Goal: Task Accomplishment & Management: Use online tool/utility

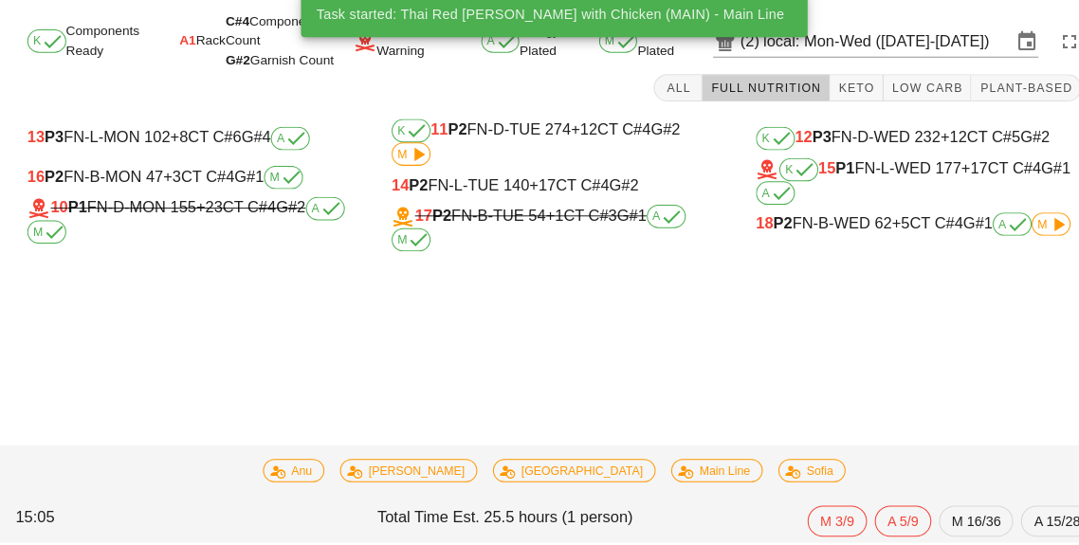
click at [835, 242] on div "18 P2 FN-B-WED 62 +5 CT C#4 G#1 A M" at bounding box center [894, 235] width 317 height 23
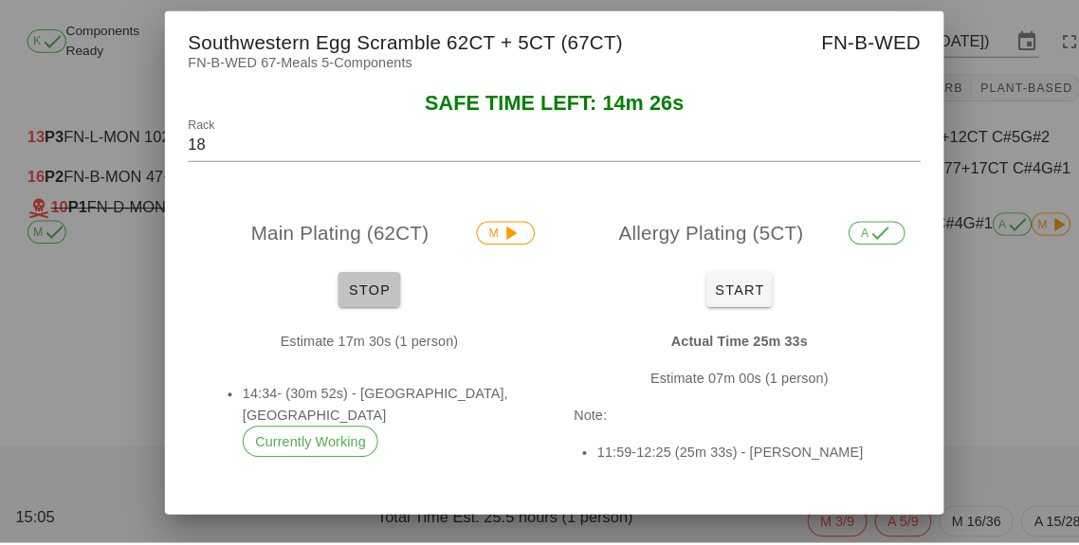
click at [362, 306] on span "Stop" at bounding box center [360, 298] width 46 height 15
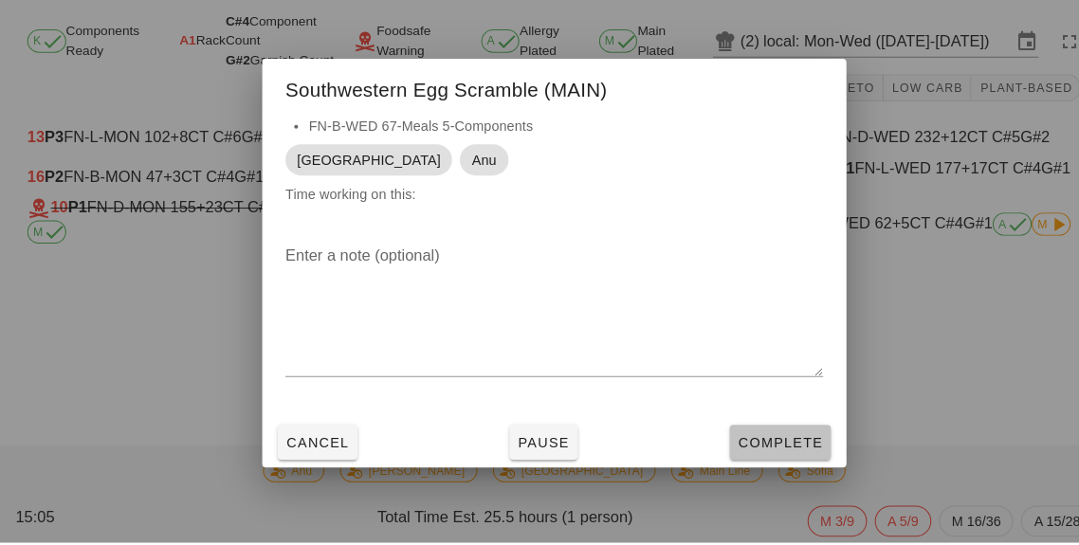
click at [755, 455] on span "Complete" at bounding box center [759, 447] width 83 height 15
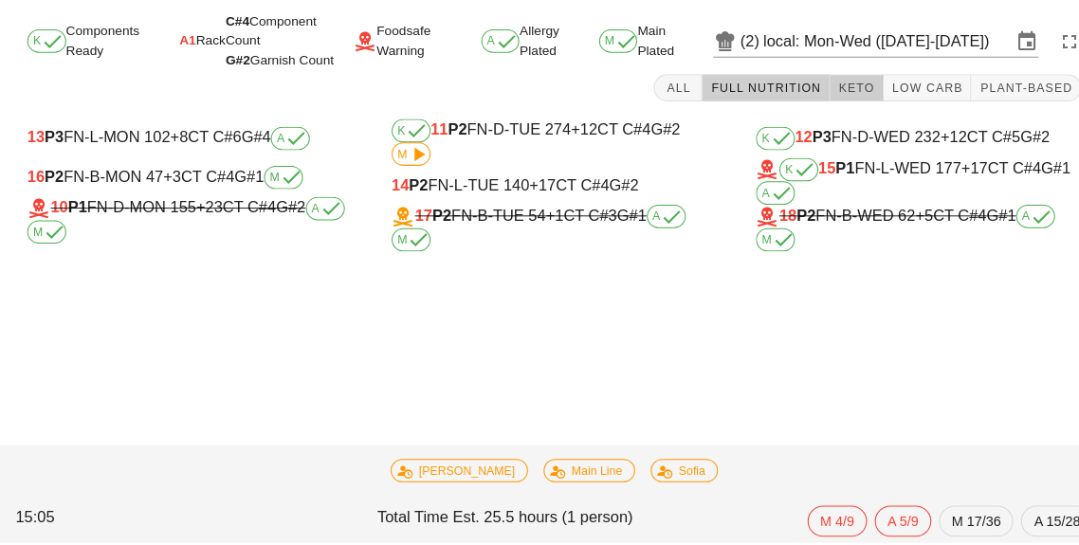
click at [841, 109] on button "Keto" at bounding box center [834, 102] width 52 height 27
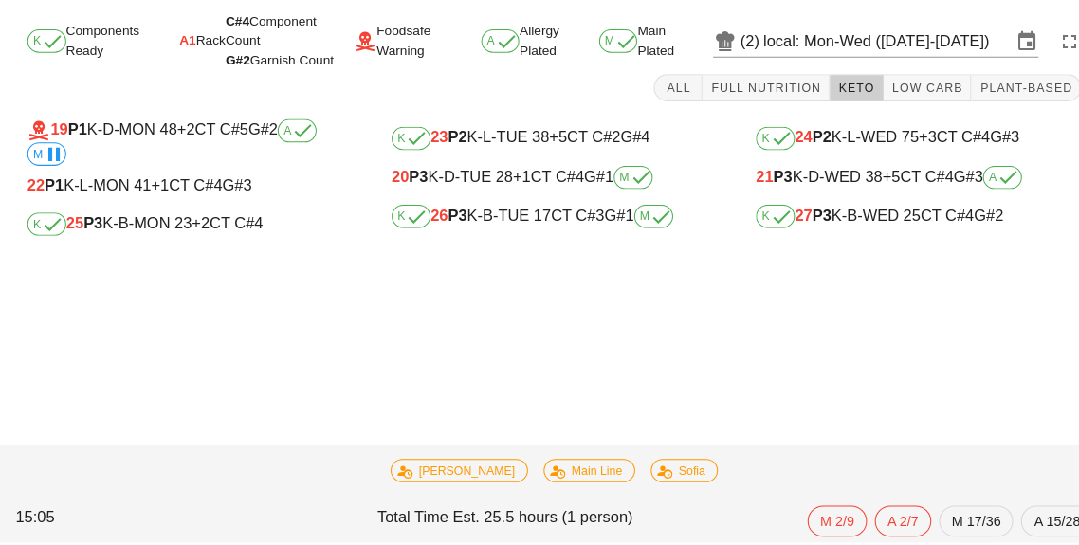
click at [860, 235] on div "K 27 P3 K-B-WED 25 CT C#4 G#2" at bounding box center [894, 227] width 317 height 23
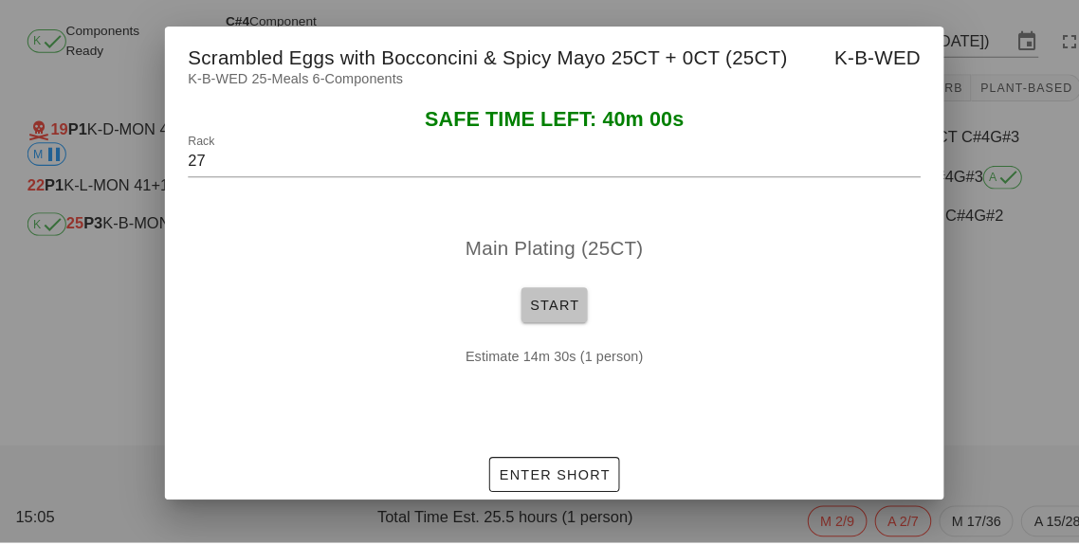
click at [531, 331] on button "Start" at bounding box center [539, 314] width 64 height 34
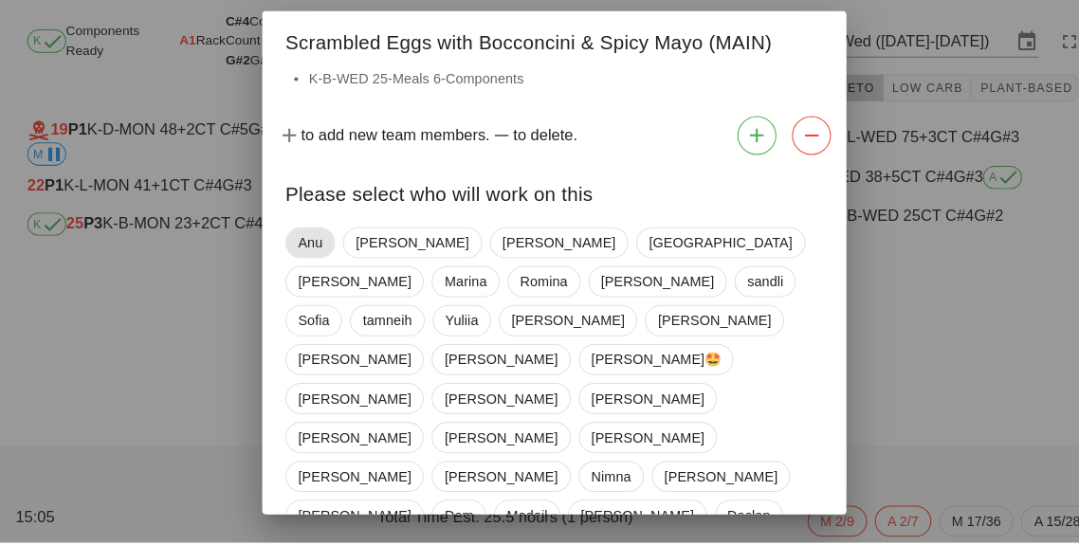
click at [322, 268] on span "Anu" at bounding box center [302, 253] width 48 height 30
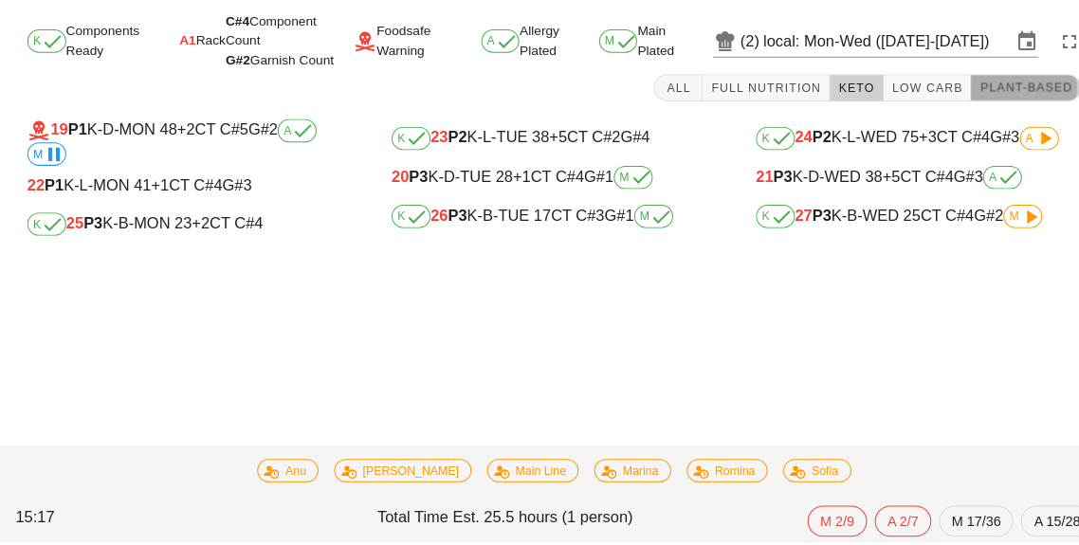
click at [994, 103] on span "Plant-Based" at bounding box center [998, 102] width 91 height 13
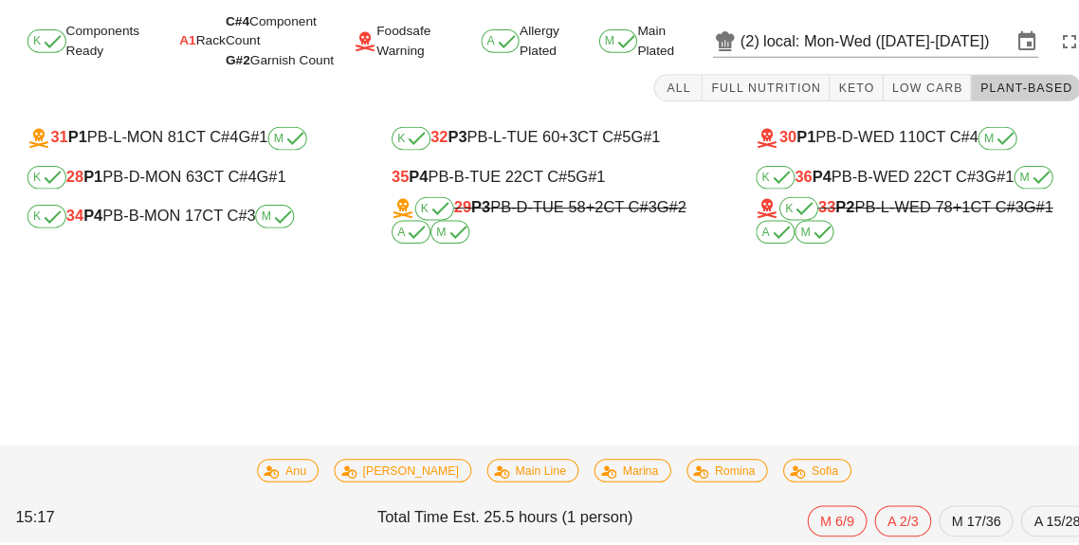
click at [259, 228] on span "M" at bounding box center [267, 227] width 27 height 11
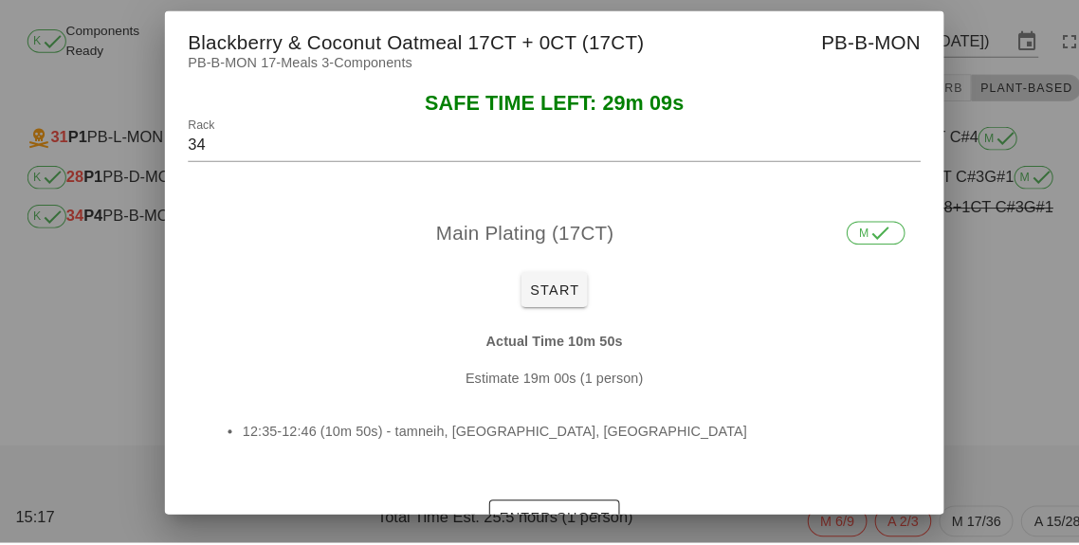
click at [68, 376] on div at bounding box center [539, 272] width 1079 height 545
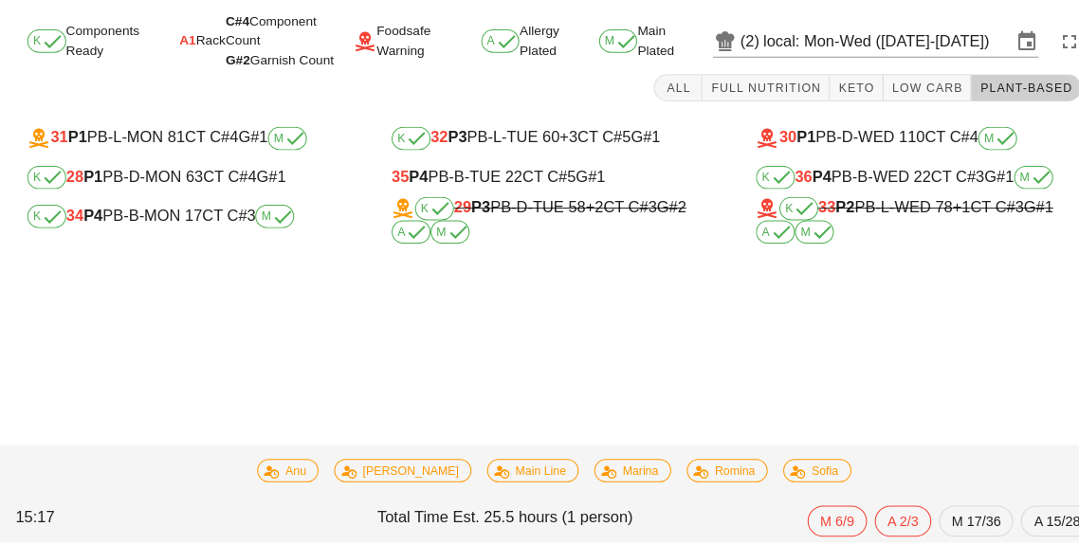
click at [185, 235] on div "K 34 P4 PB-B-MON 17 CT C#3 M" at bounding box center [185, 227] width 317 height 23
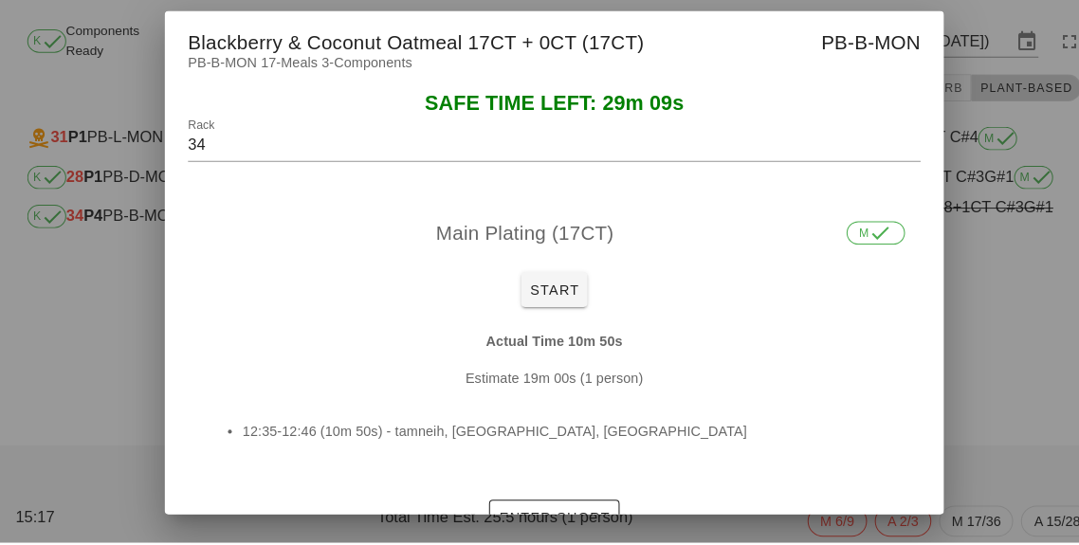
click at [918, 395] on div "Main Plating (17CT) M Start Actual Time 10m 50s Estimate 19m 00s (1 person) 12:…" at bounding box center [539, 353] width 759 height 286
click at [959, 386] on div at bounding box center [539, 272] width 1079 height 545
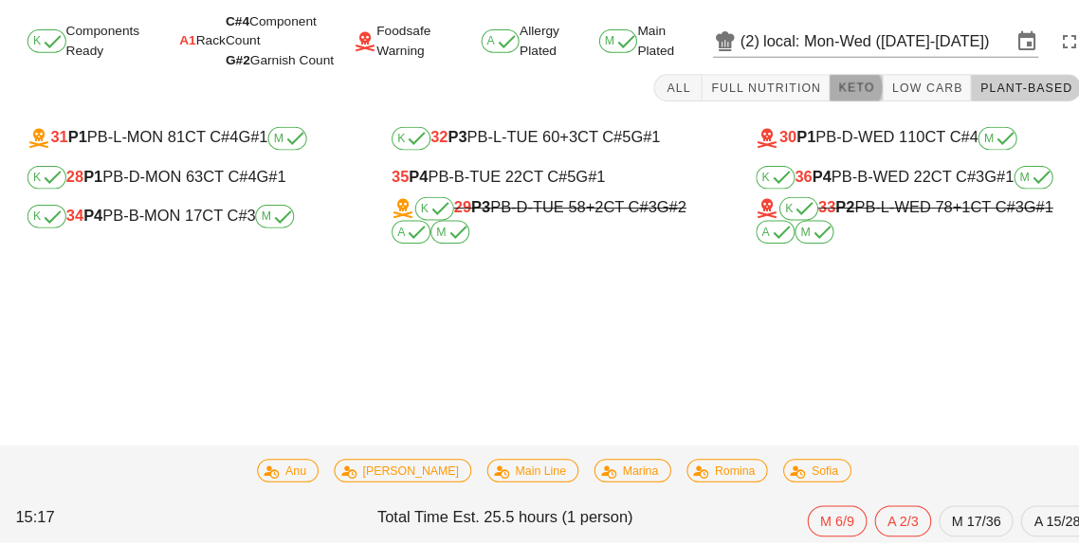
click at [840, 91] on button "Keto" at bounding box center [834, 102] width 52 height 27
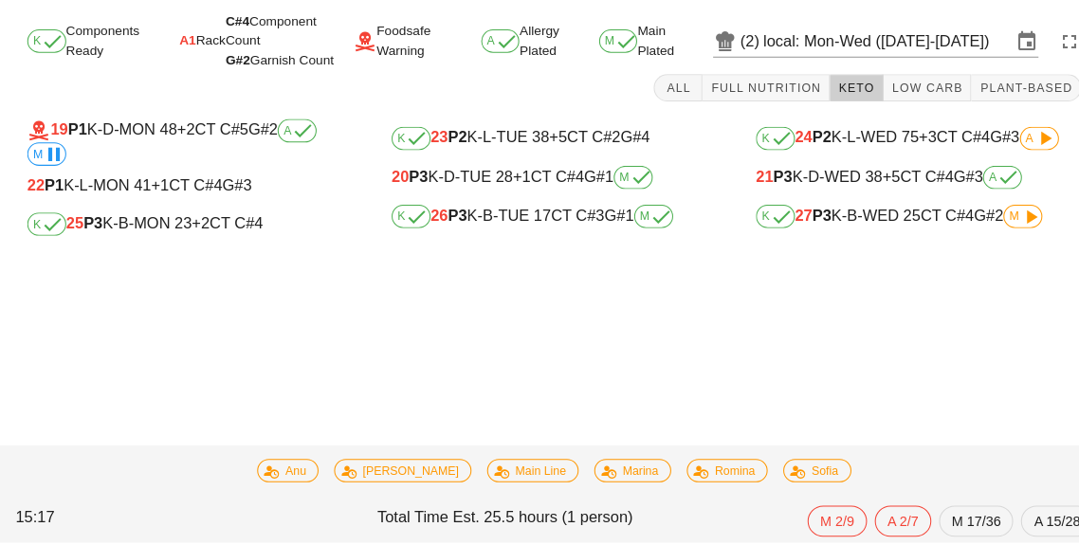
click at [188, 235] on div "K 25 P3 K-B-MON 23 +2 CT C#4" at bounding box center [185, 235] width 317 height 23
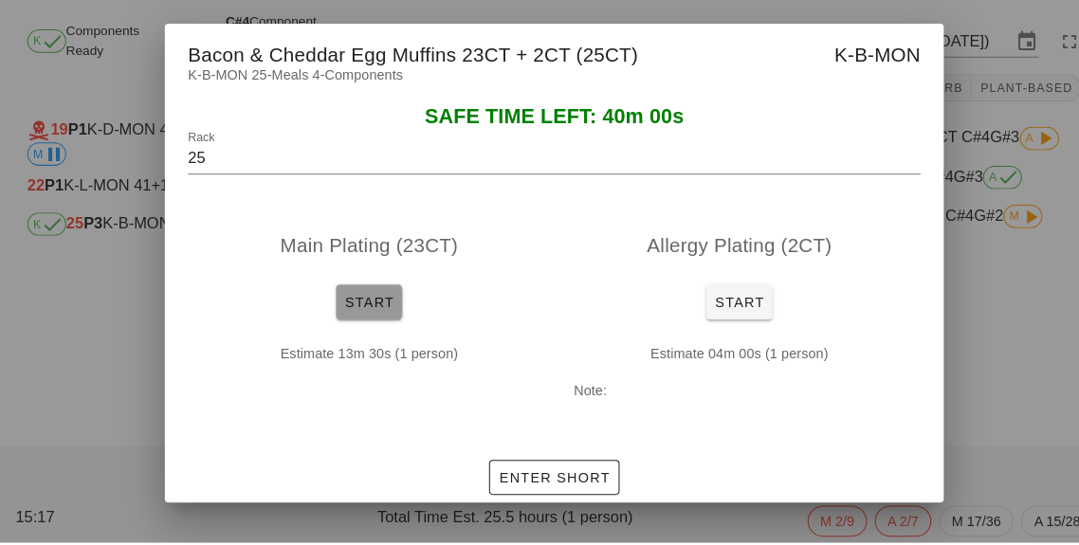
click at [345, 319] on span "Start" at bounding box center [359, 310] width 49 height 15
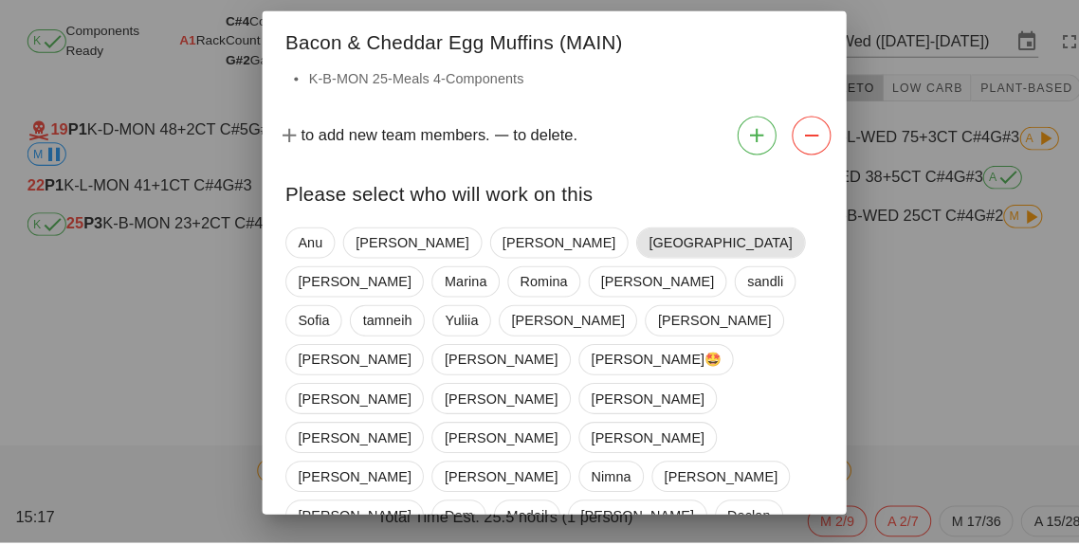
click at [619, 268] on span "[GEOGRAPHIC_DATA]" at bounding box center [701, 253] width 164 height 30
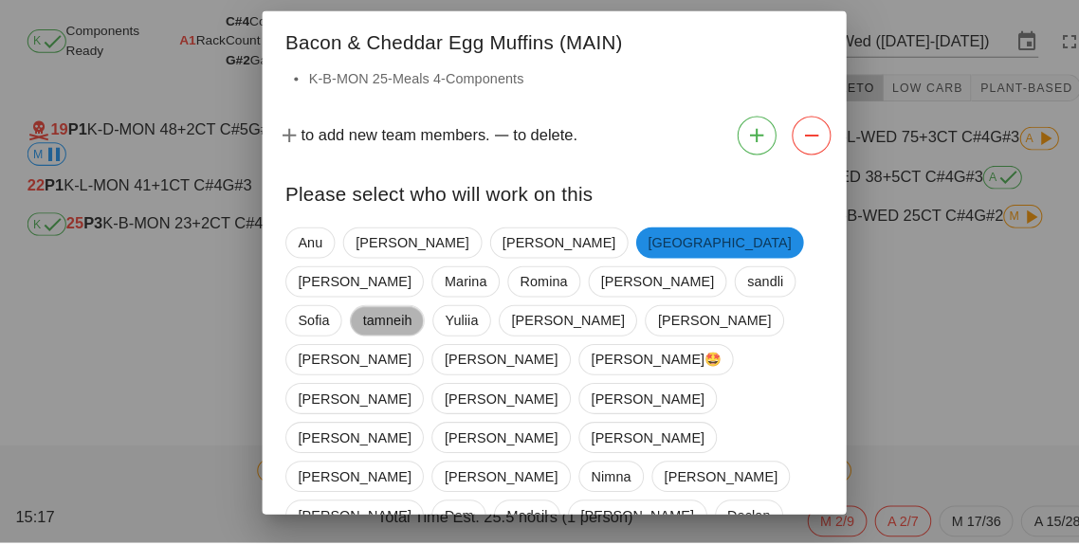
click at [401, 316] on span "tamneih" at bounding box center [377, 329] width 48 height 28
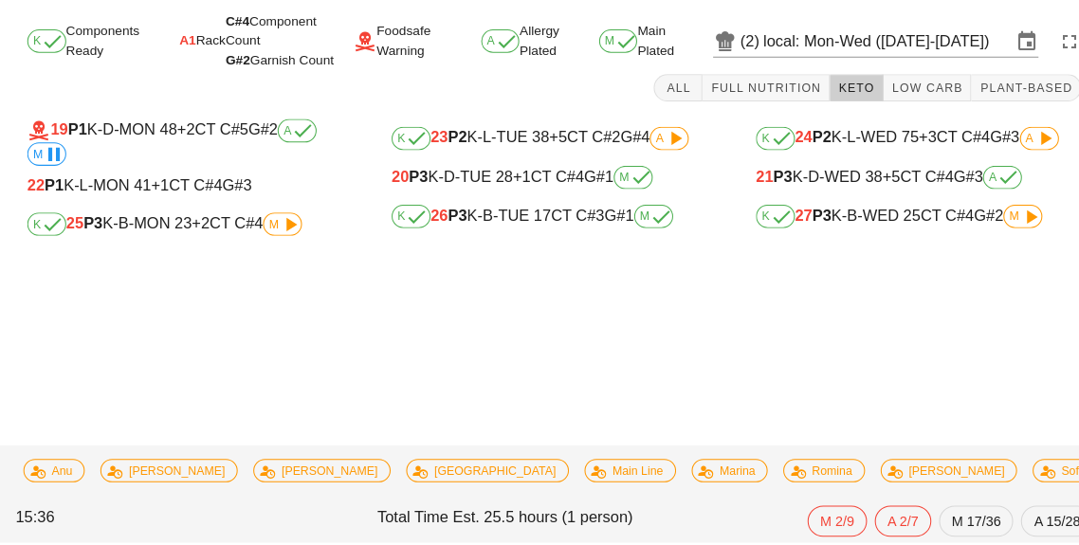
click at [863, 194] on span "+5" at bounding box center [867, 188] width 17 height 16
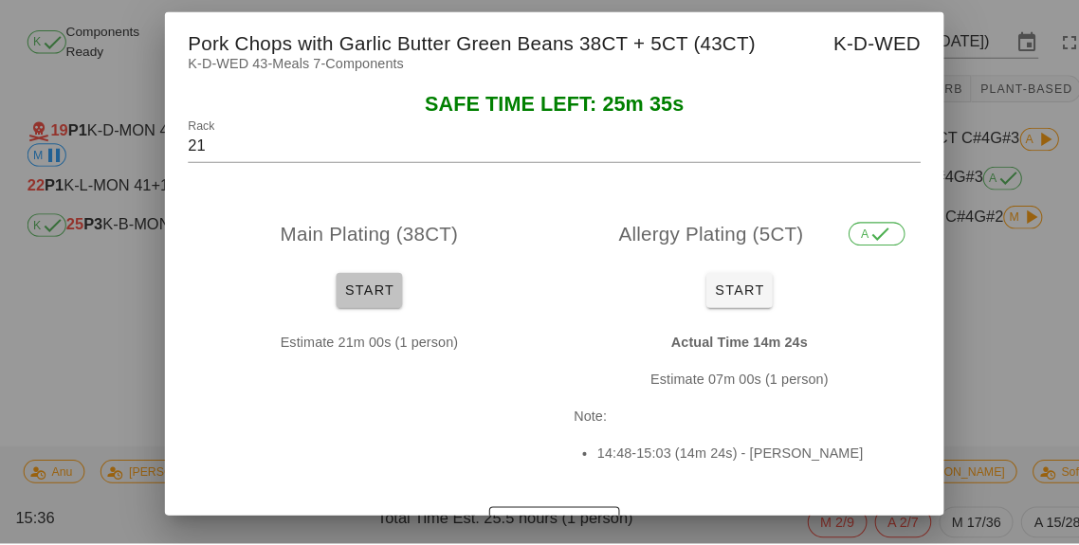
click at [349, 316] on button "Start" at bounding box center [359, 299] width 64 height 34
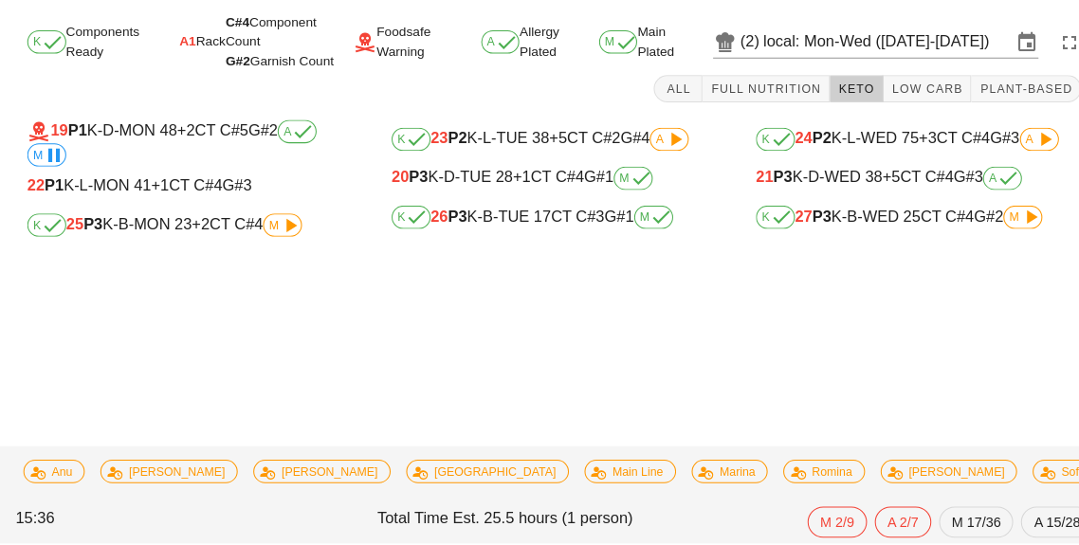
click at [830, 230] on div "K 27 P3 K-B-WED 25 CT C#4 G#2 M" at bounding box center [894, 227] width 317 height 23
type input "27"
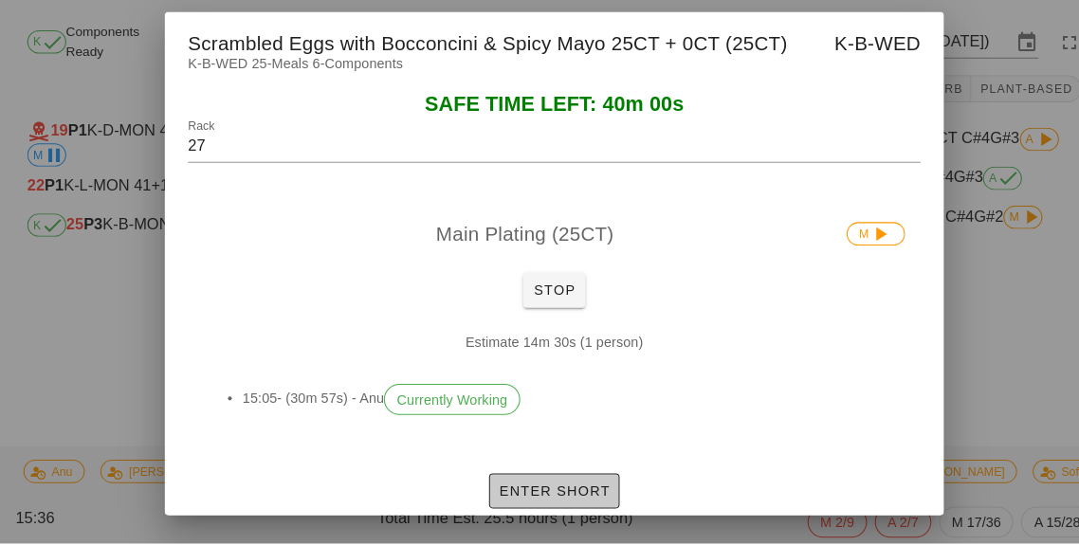
click at [543, 511] on button "Enter Short" at bounding box center [539, 494] width 126 height 34
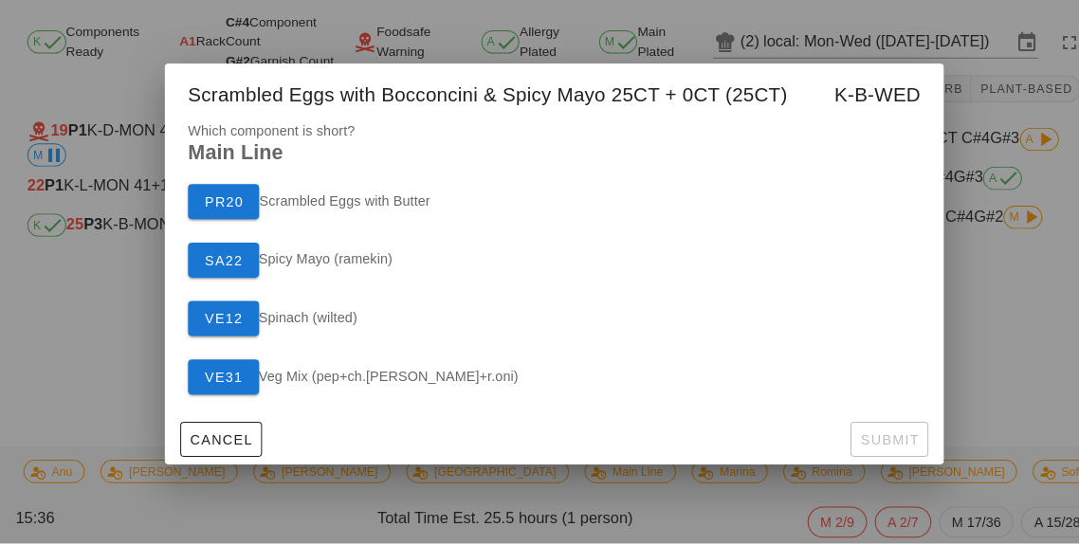
click at [999, 431] on div at bounding box center [539, 272] width 1079 height 545
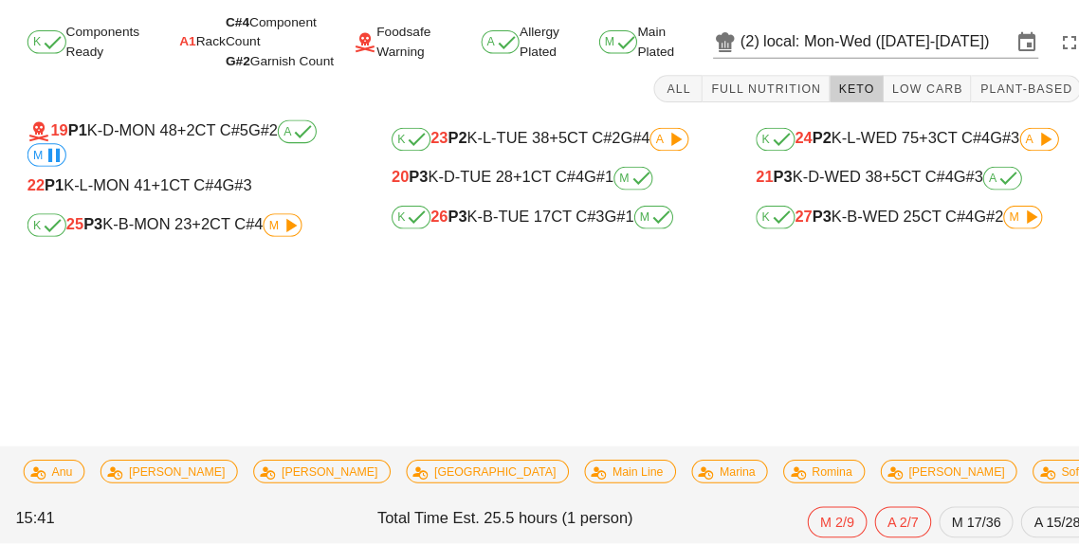
click at [281, 242] on icon at bounding box center [282, 235] width 23 height 23
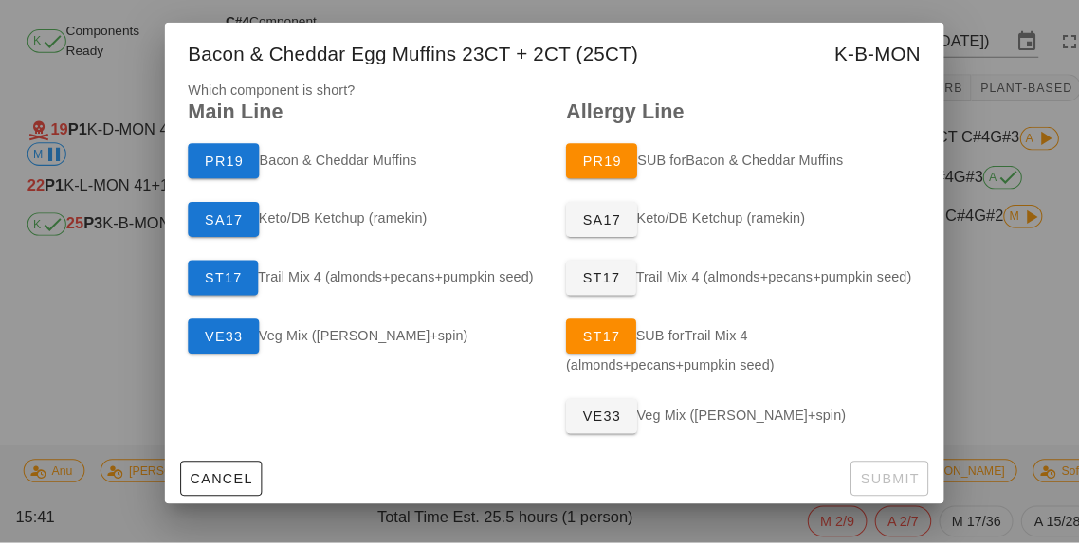
click at [450, 544] on div at bounding box center [539, 272] width 1079 height 545
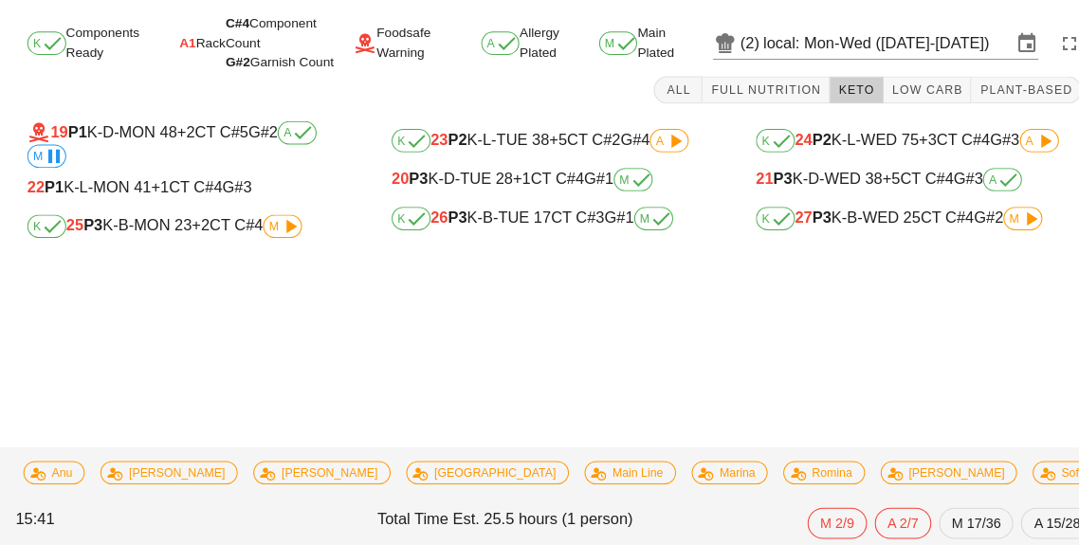
scroll to position [47, 0]
click at [285, 224] on icon at bounding box center [282, 235] width 23 height 23
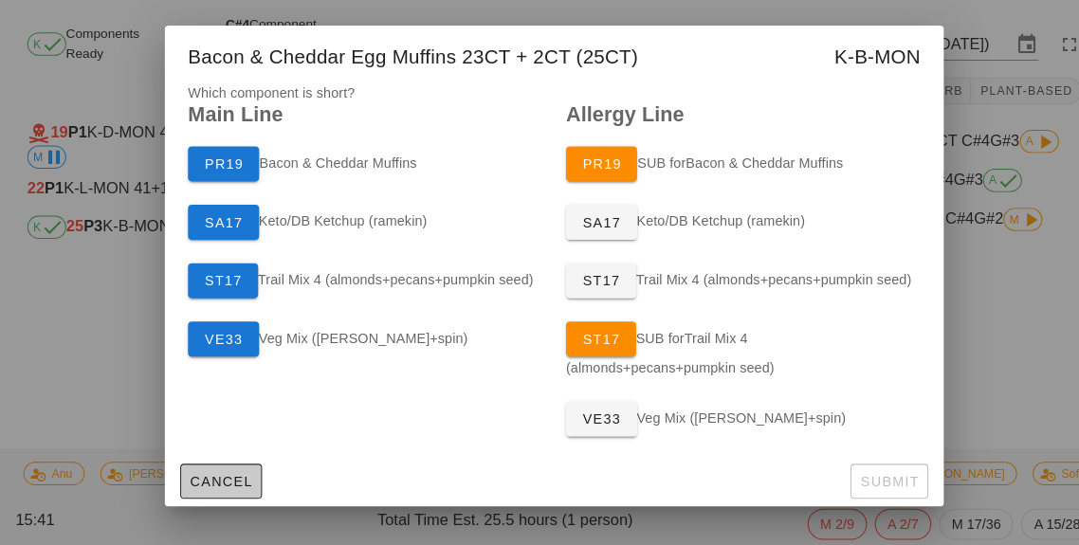
click at [192, 490] on button "Cancel" at bounding box center [215, 483] width 80 height 34
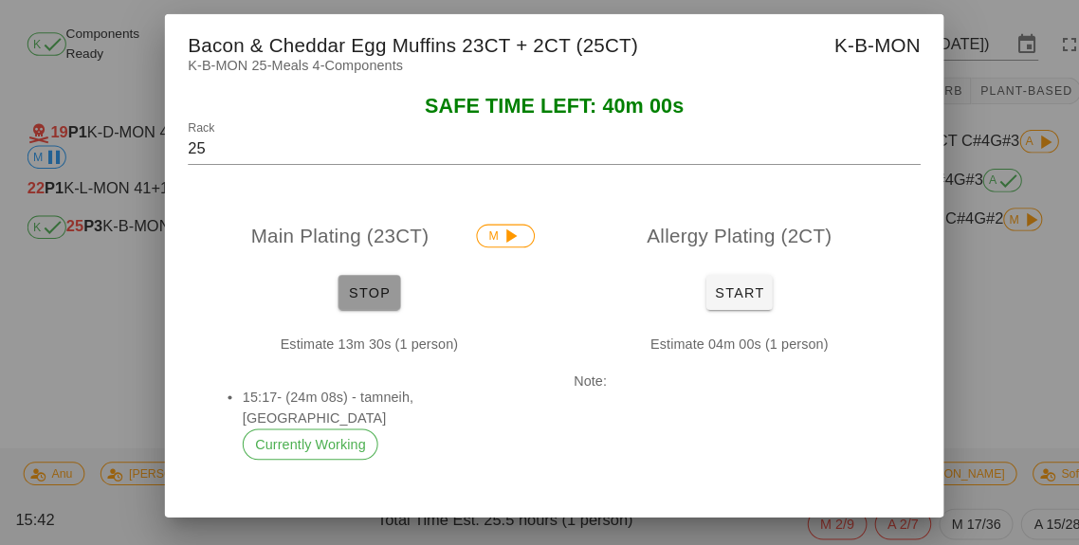
click at [367, 284] on button "Stop" at bounding box center [359, 299] width 61 height 34
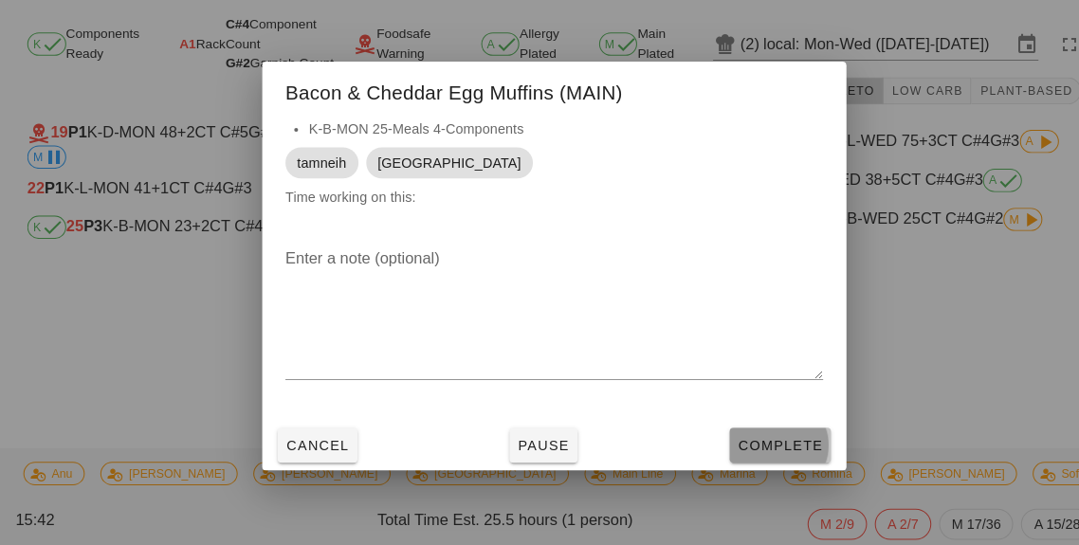
click at [776, 446] on span "Complete" at bounding box center [759, 447] width 83 height 15
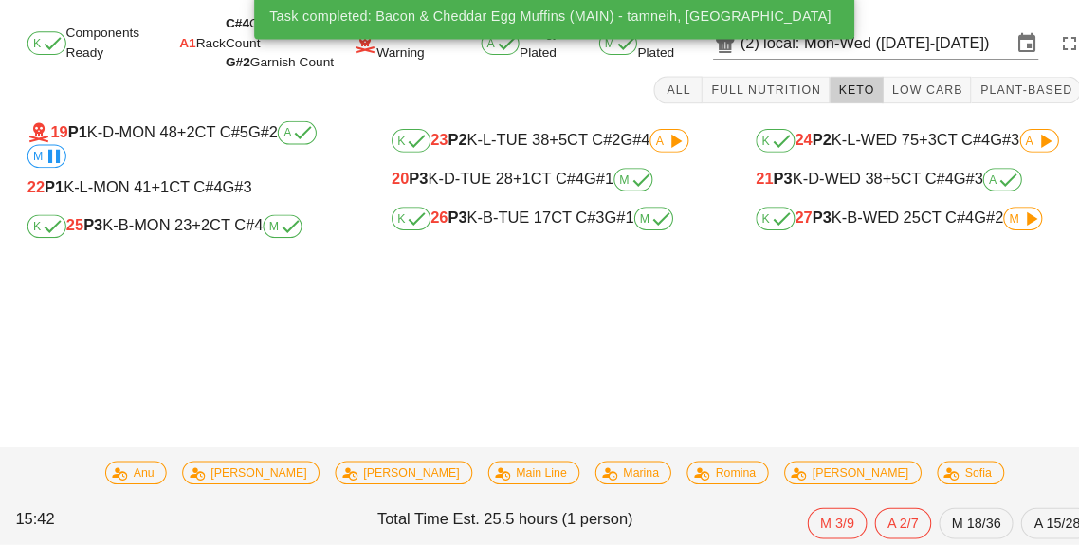
scroll to position [62, 0]
click at [627, 216] on span "M" at bounding box center [636, 227] width 38 height 23
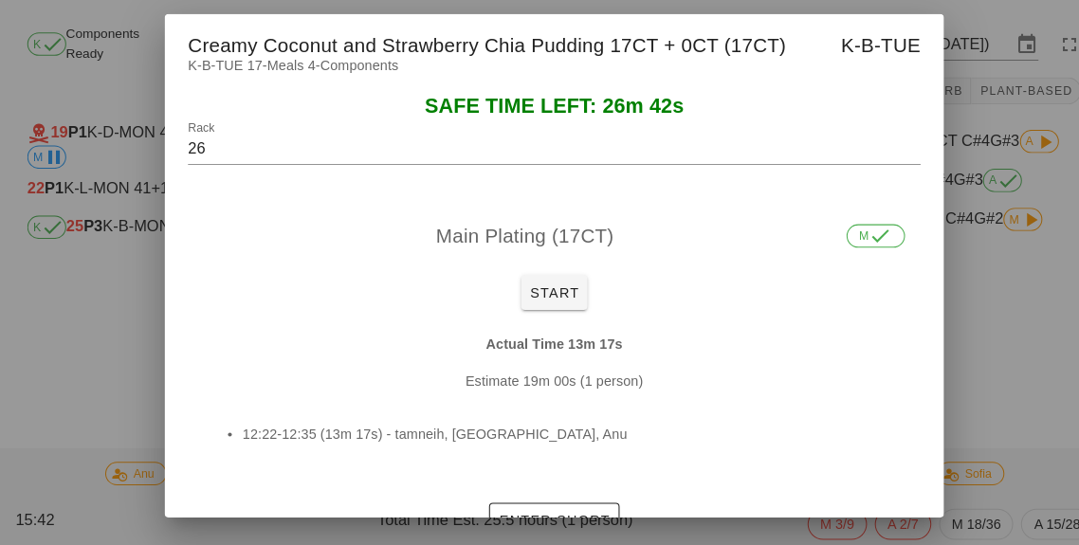
click at [1021, 336] on div at bounding box center [539, 272] width 1079 height 545
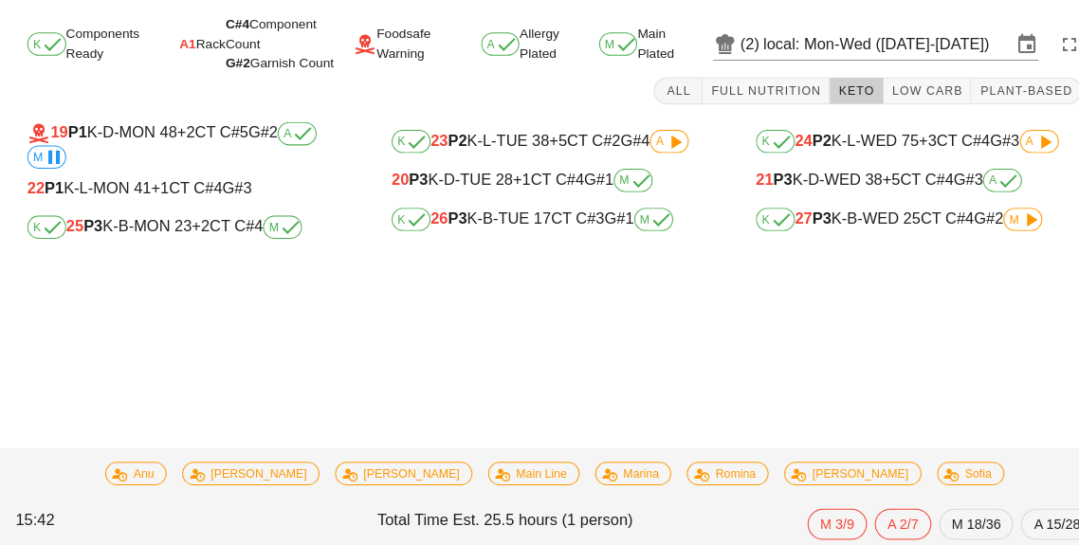
click at [993, 216] on span "M" at bounding box center [996, 227] width 38 height 23
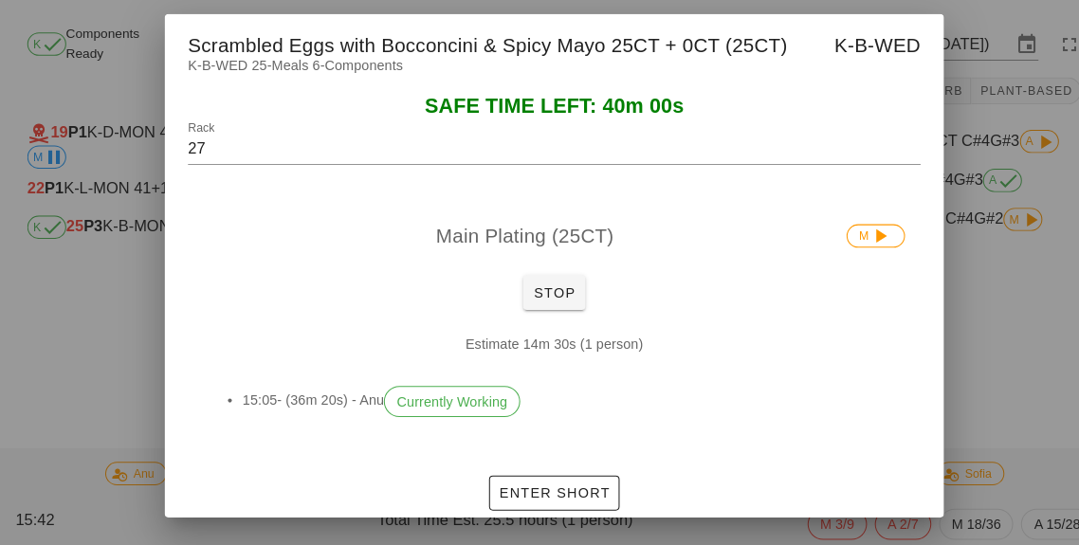
click at [975, 348] on div at bounding box center [539, 272] width 1079 height 545
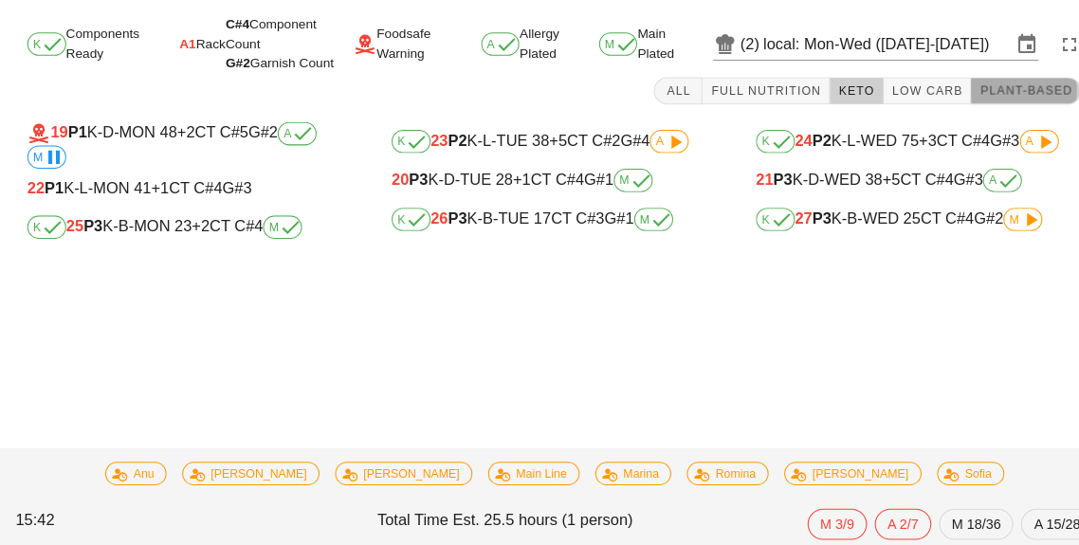
click at [1010, 96] on span "Plant-Based" at bounding box center [998, 102] width 91 height 13
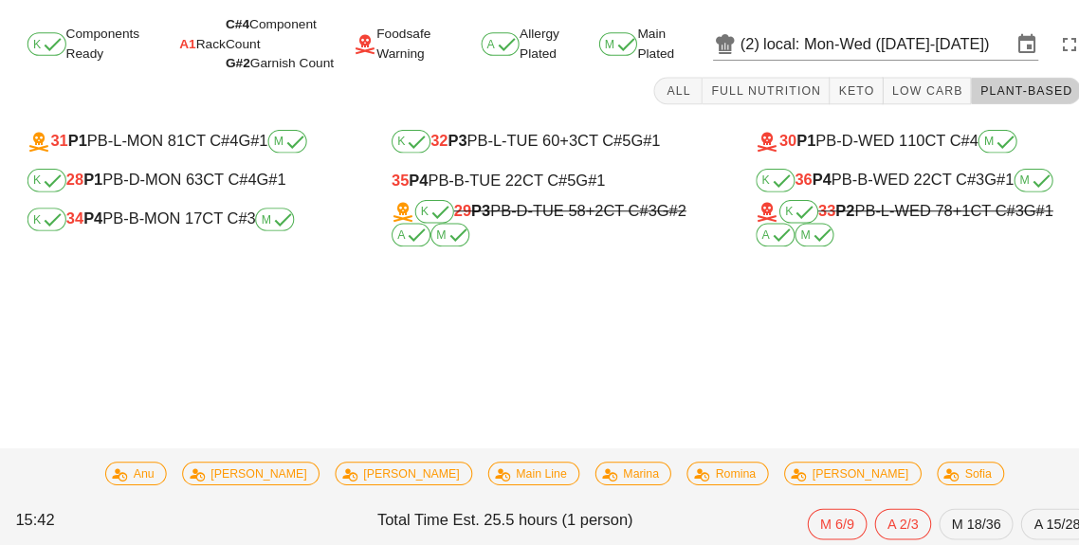
click at [561, 312] on div "Task completed: Bacon & Cheddar Egg Muffins (MAIN) - tamneih, [GEOGRAPHIC_DATA]…" at bounding box center [539, 284] width 1079 height 523
click at [463, 181] on div "35 P4 PB-B-TUE 22 CT C#5 G#1" at bounding box center [539, 189] width 317 height 17
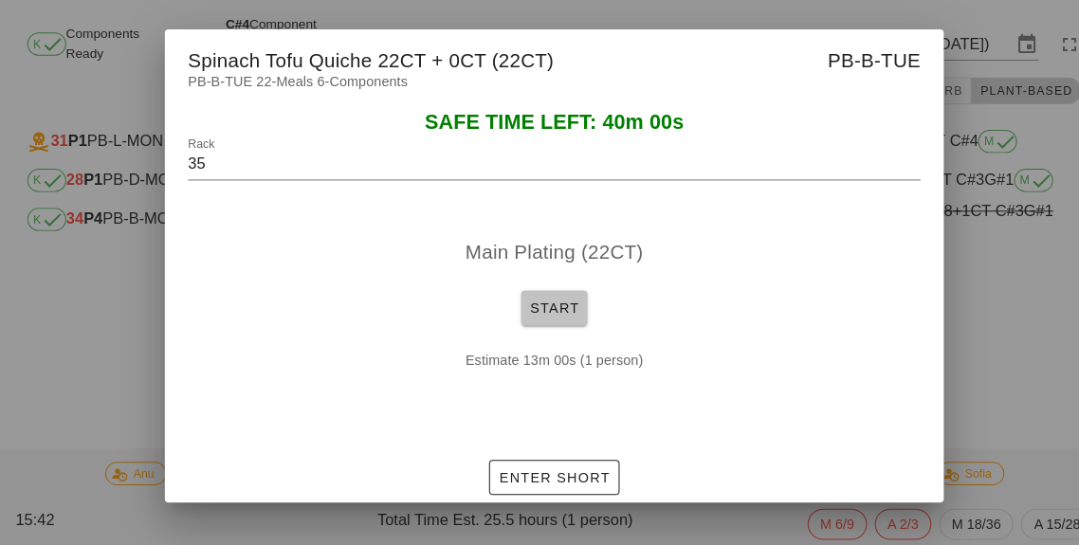
click at [541, 297] on button "Start" at bounding box center [539, 314] width 64 height 34
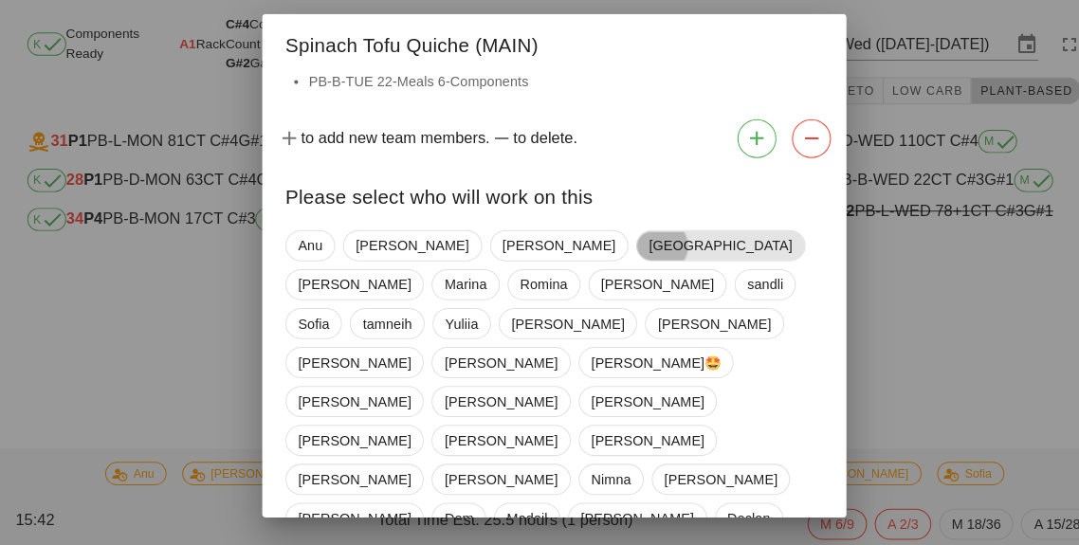
click at [632, 258] on span "[GEOGRAPHIC_DATA]" at bounding box center [701, 253] width 139 height 28
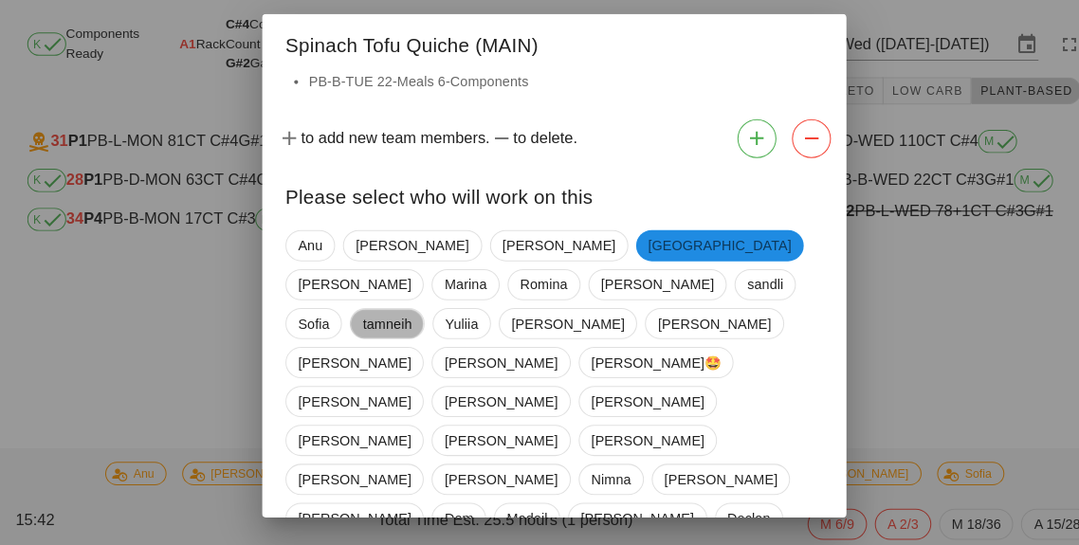
click at [401, 315] on span "tamneih" at bounding box center [377, 329] width 48 height 28
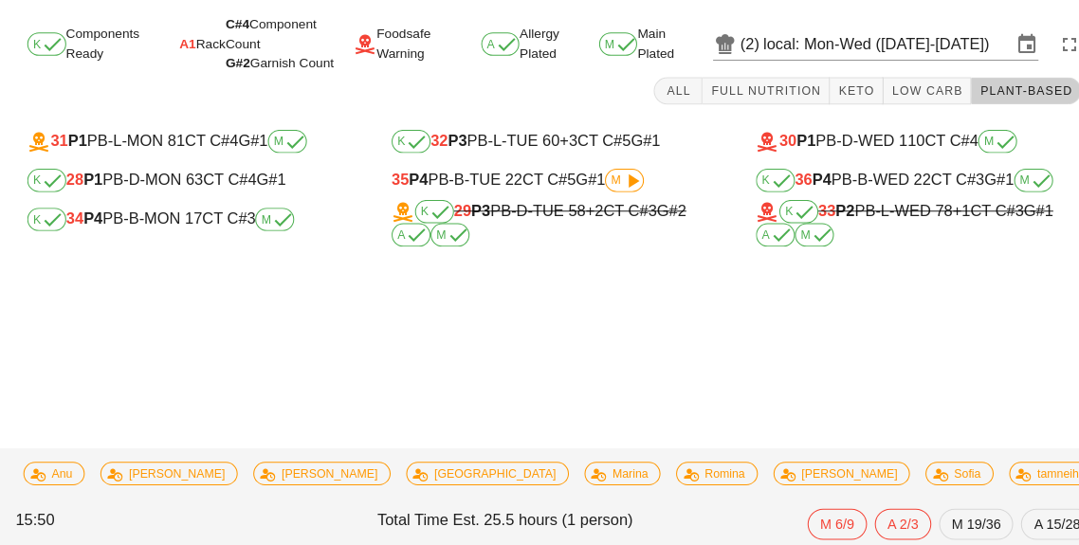
click at [598, 209] on div "K 29 P3 PB-D-TUE 58 +2 CT C#3 G#2 A M" at bounding box center [539, 232] width 317 height 46
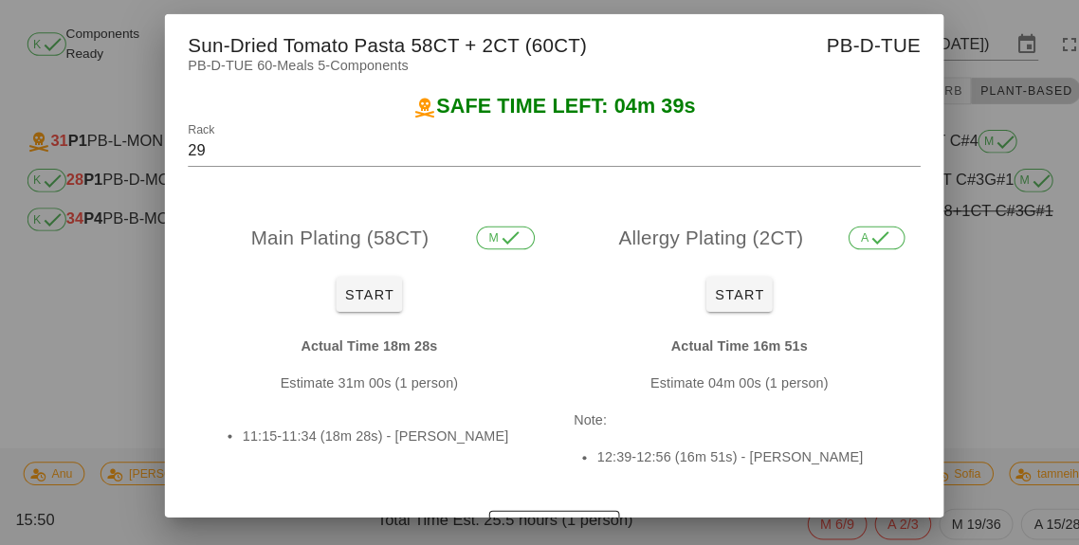
click at [959, 327] on div at bounding box center [539, 272] width 1079 height 545
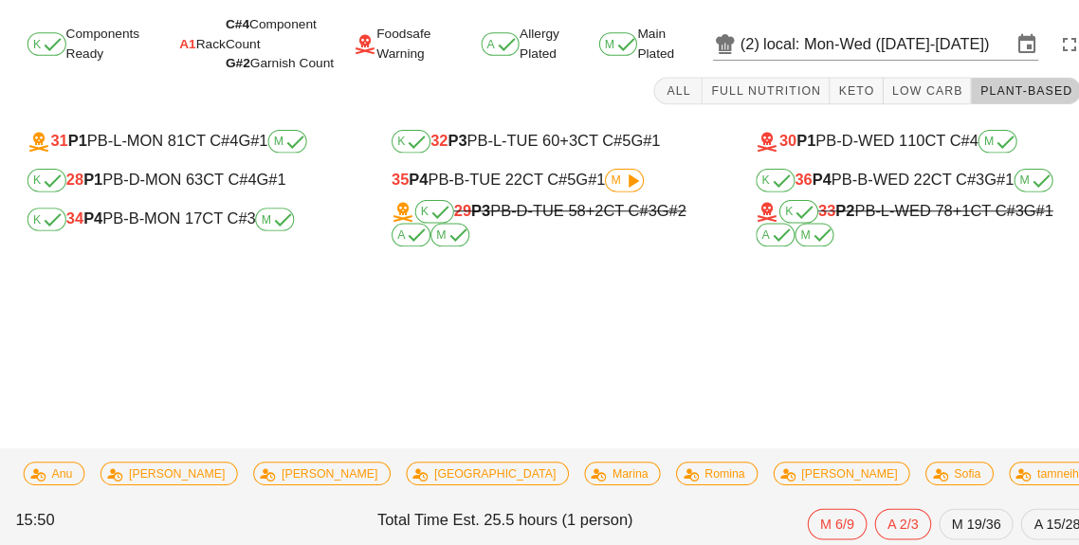
click at [599, 184] on span "M" at bounding box center [608, 189] width 27 height 11
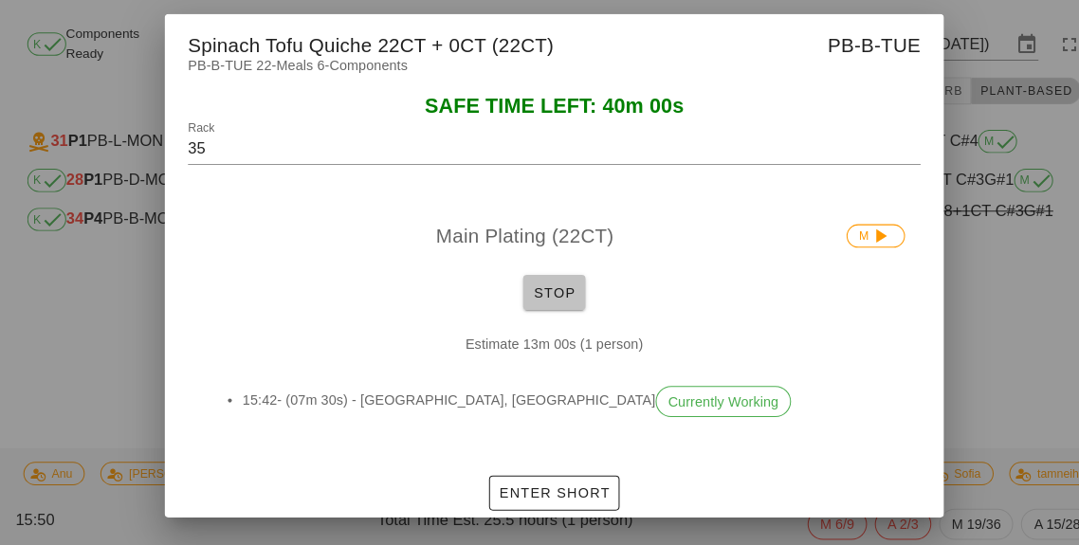
click at [552, 296] on span "Stop" at bounding box center [540, 298] width 46 height 15
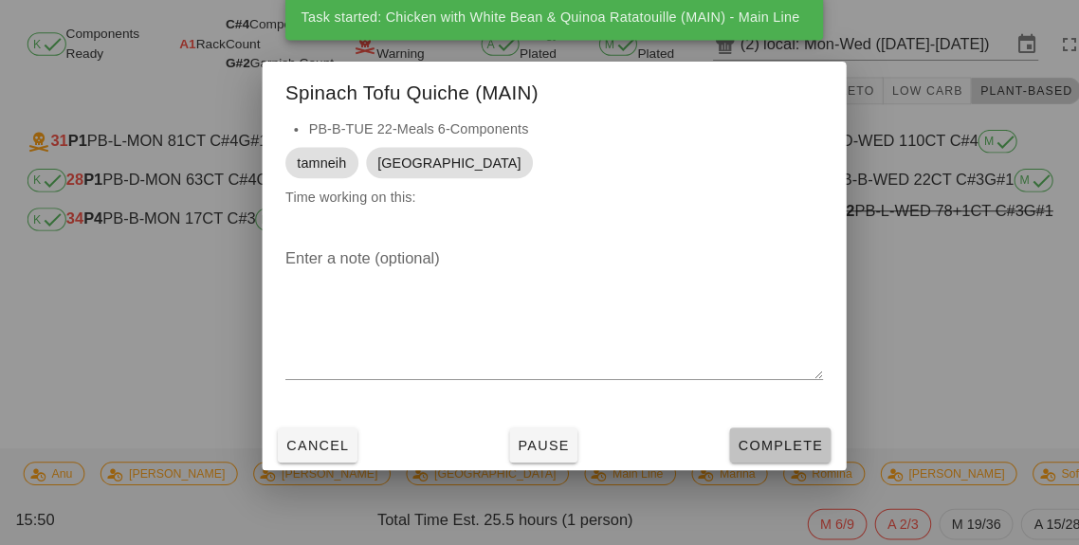
click at [748, 455] on button "Complete" at bounding box center [759, 448] width 99 height 34
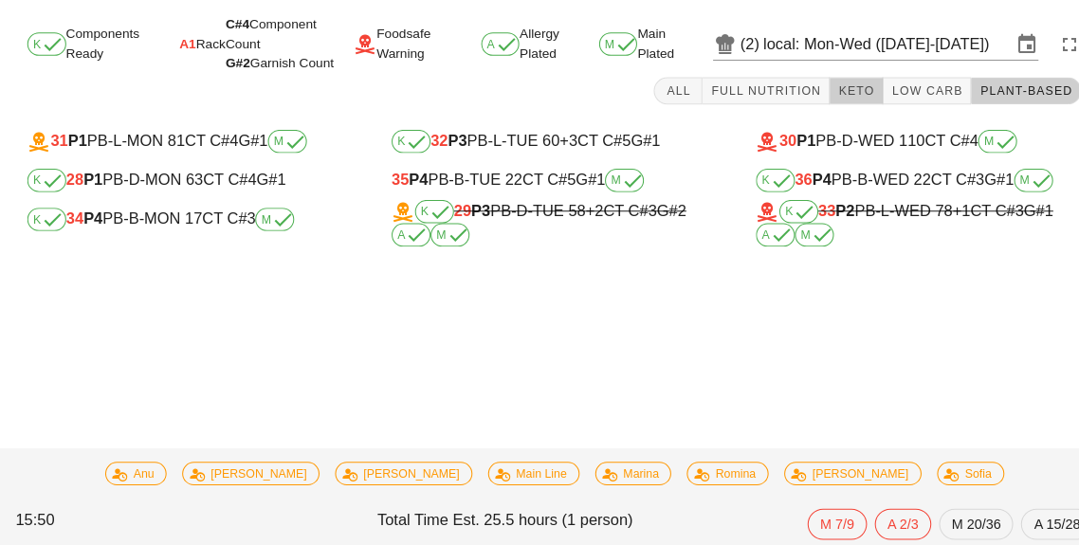
click at [835, 89] on button "Keto" at bounding box center [834, 102] width 52 height 27
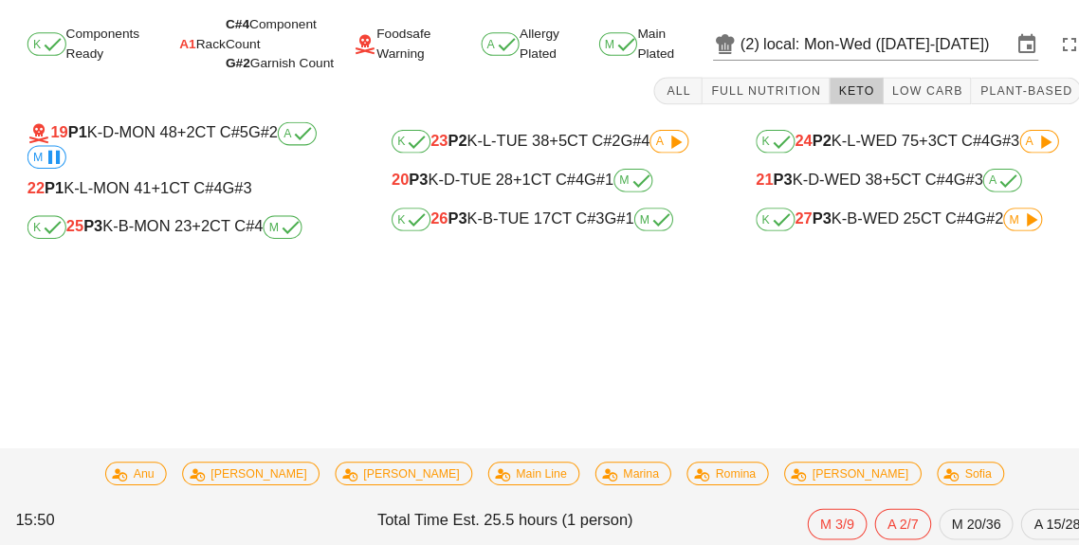
click at [992, 222] on span "M" at bounding box center [996, 227] width 27 height 11
type input "27"
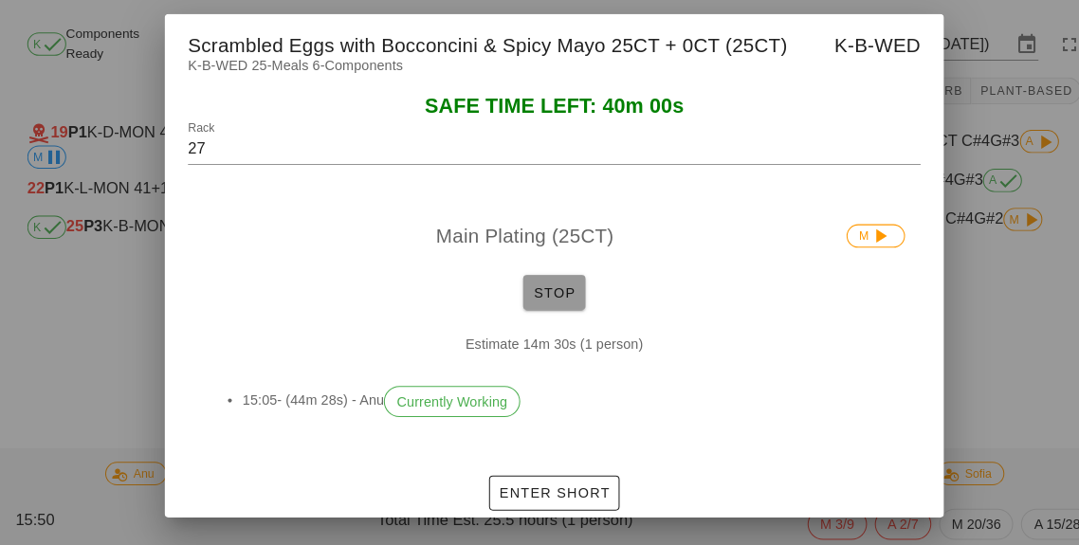
click at [525, 296] on span "Stop" at bounding box center [540, 298] width 46 height 15
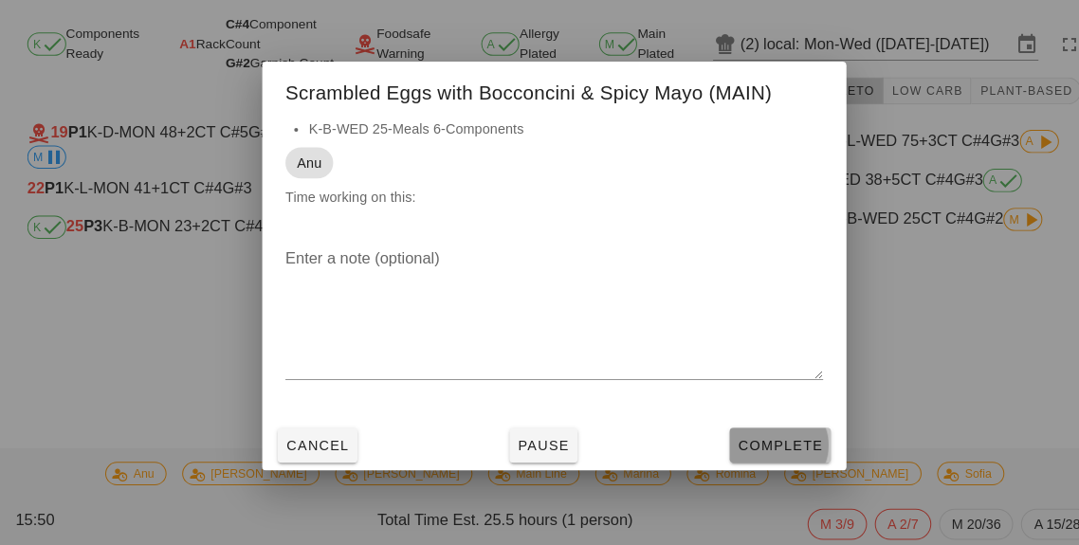
click at [757, 461] on button "Complete" at bounding box center [759, 448] width 99 height 34
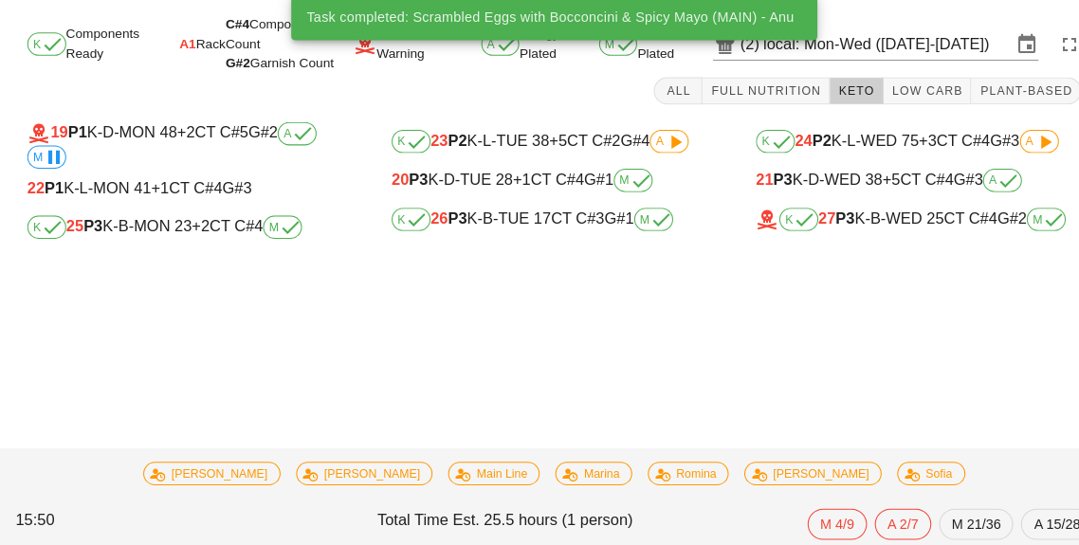
click at [713, 296] on div "Task completed: Scrambled Eggs with Bocconcini & Spicy Mayo (MAIN) - Anu K Comp…" at bounding box center [539, 284] width 1079 height 523
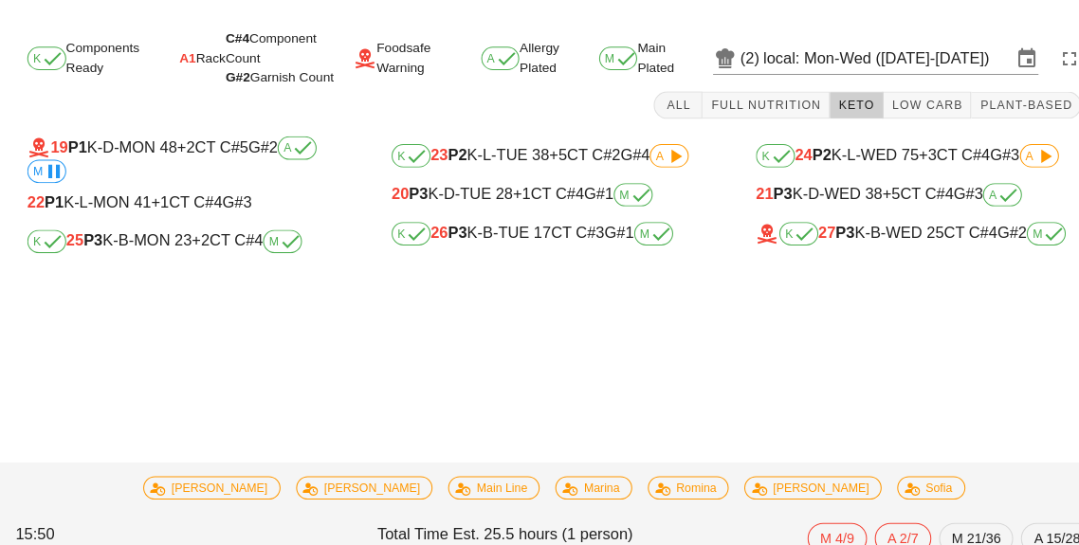
click at [770, 51] on input "local: Mon-Wed ([DATE]-[DATE])" at bounding box center [864, 57] width 241 height 30
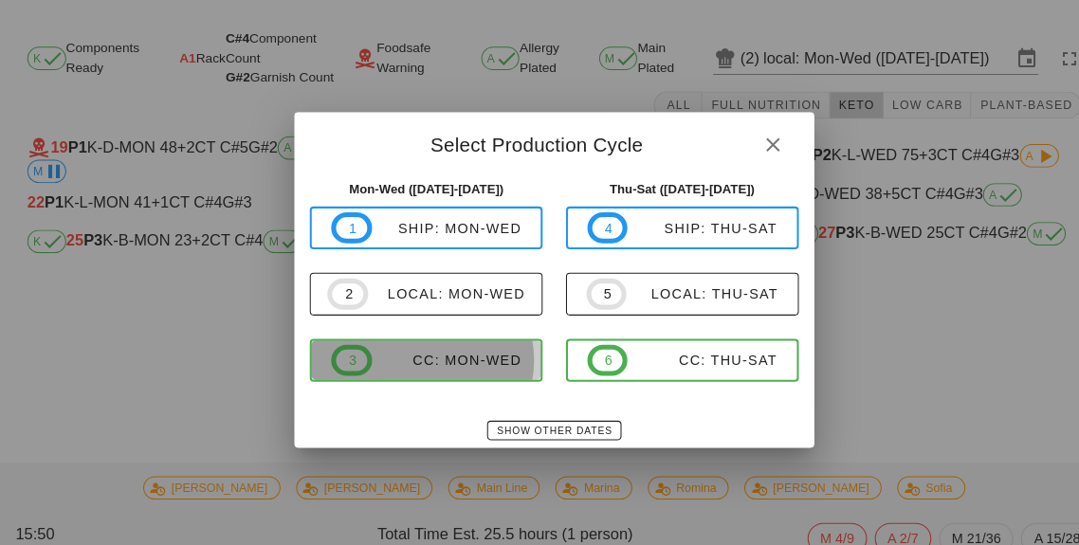
click at [448, 363] on span "3 CC: Mon-Wed" at bounding box center [414, 351] width 185 height 30
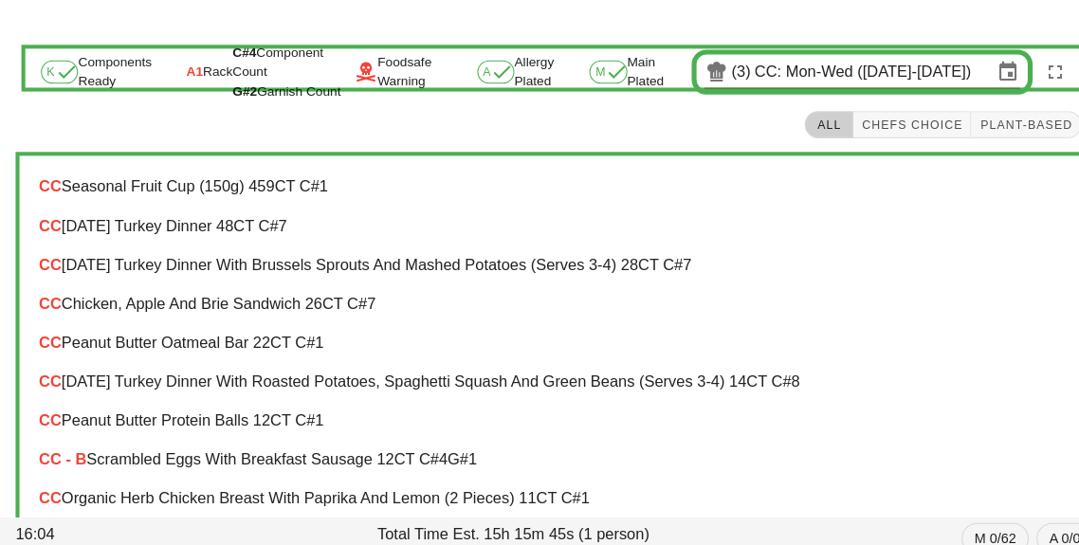
click at [857, 68] on input "CC: Mon-Wed ([DATE]-[DATE])" at bounding box center [850, 70] width 231 height 30
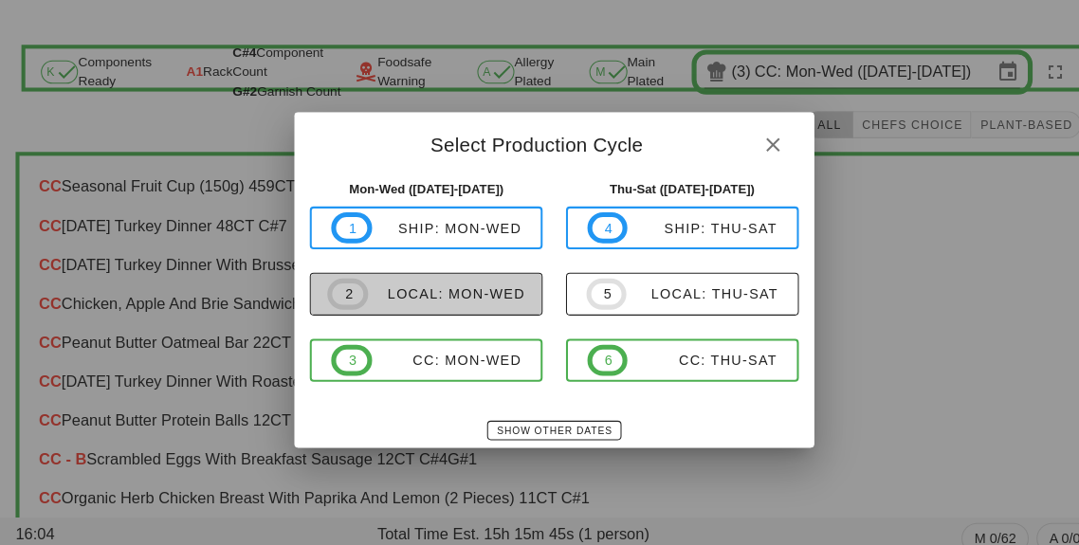
click at [445, 296] on span "2 local: Mon-Wed" at bounding box center [415, 286] width 193 height 30
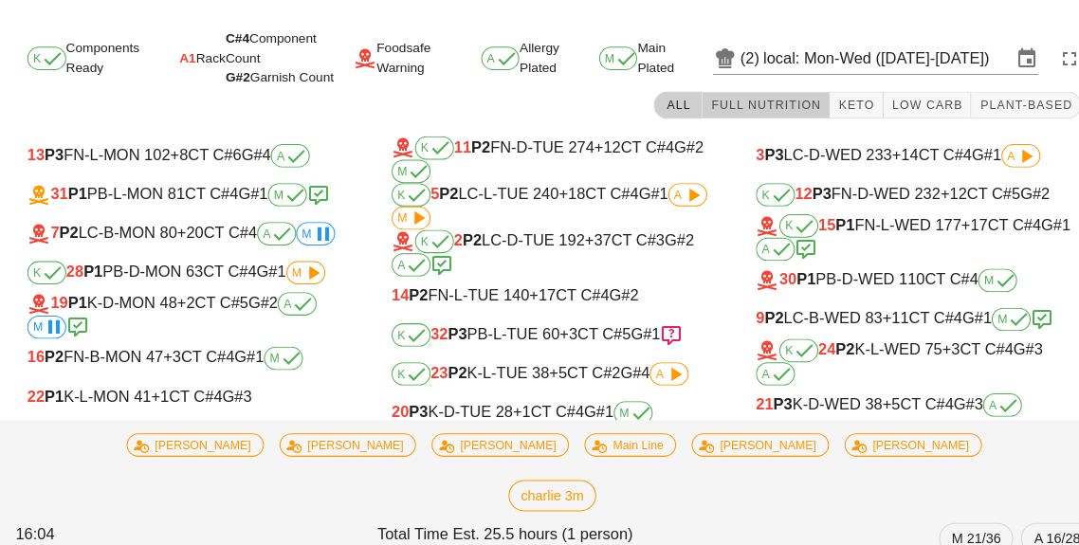
click at [804, 114] on button "Full Nutrition" at bounding box center [746, 102] width 124 height 27
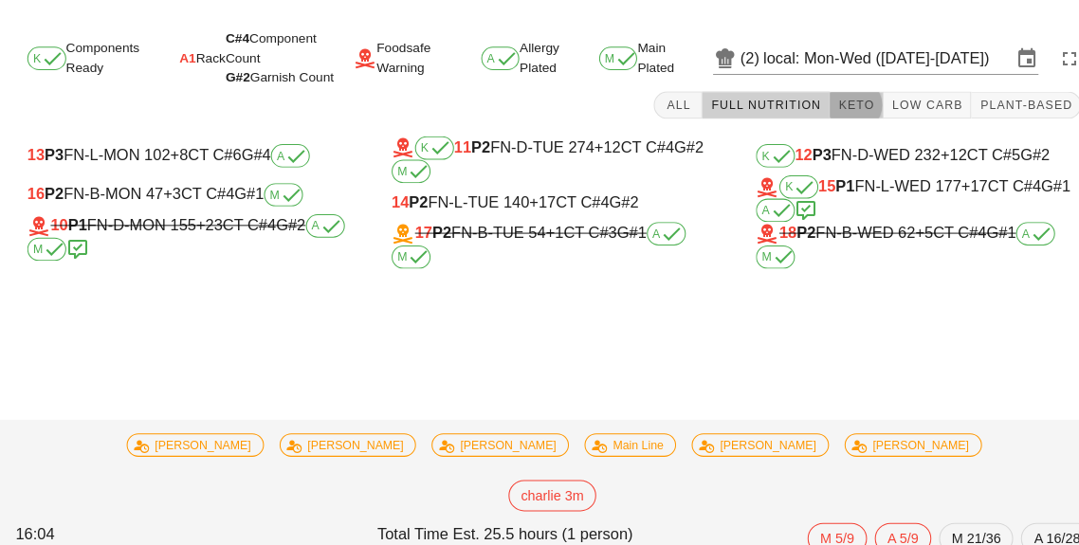
click at [852, 105] on span "Keto" at bounding box center [834, 102] width 36 height 13
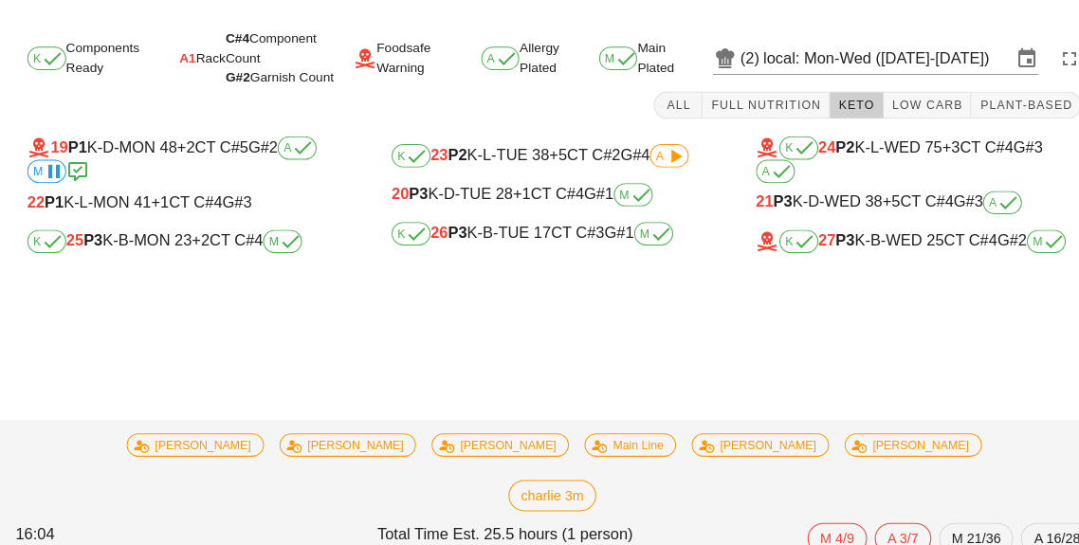
click at [174, 202] on div "22 P1 K-L-MON 41 +1 CT C#4 G#3" at bounding box center [185, 197] width 317 height 17
type input "22"
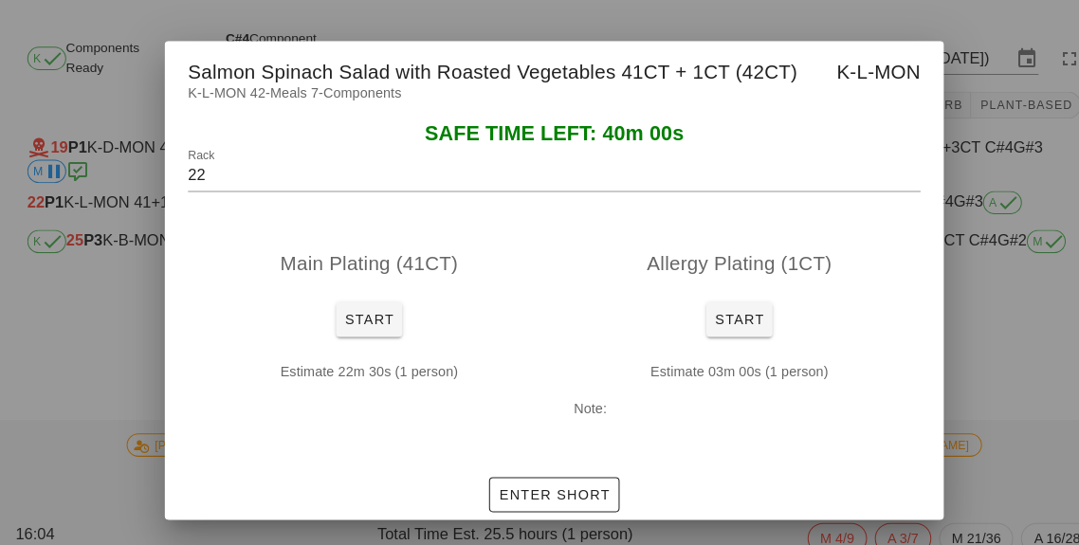
click at [99, 396] on div at bounding box center [539, 272] width 1079 height 545
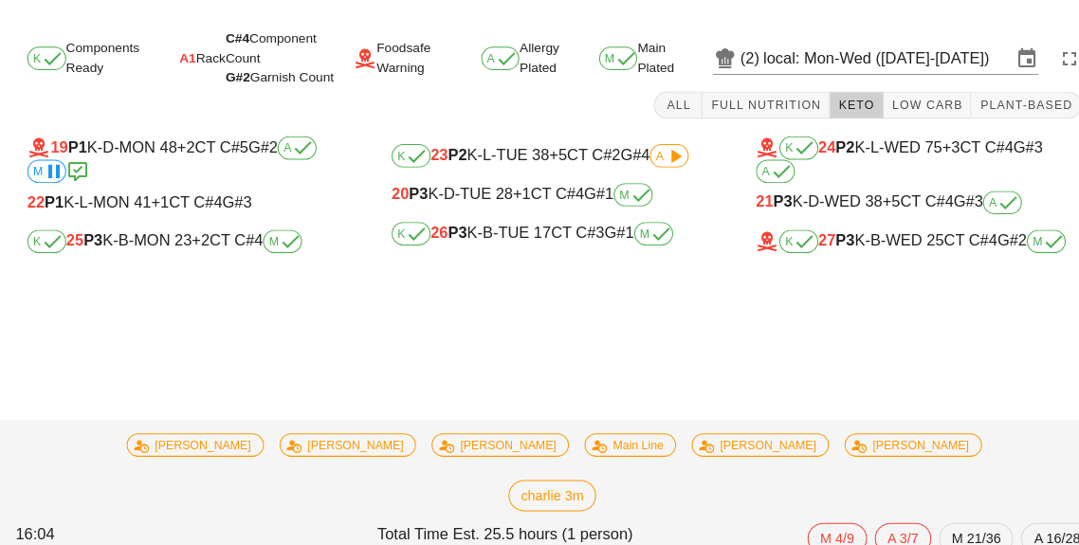
click at [128, 192] on div "22 P1 K-L-MON 41 +1 CT C#4 G#3" at bounding box center [185, 197] width 317 height 17
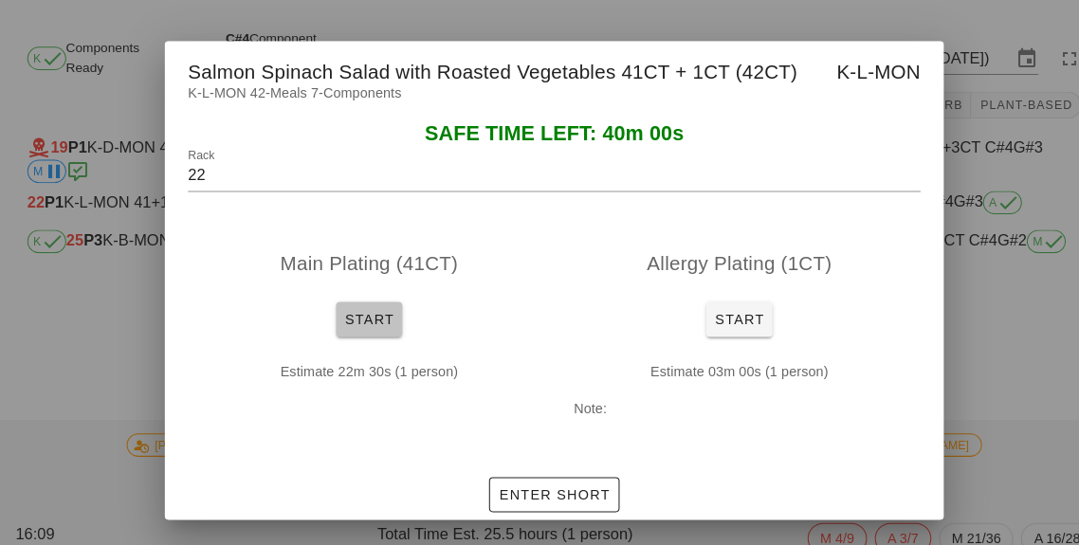
click at [367, 321] on button "Start" at bounding box center [359, 311] width 64 height 34
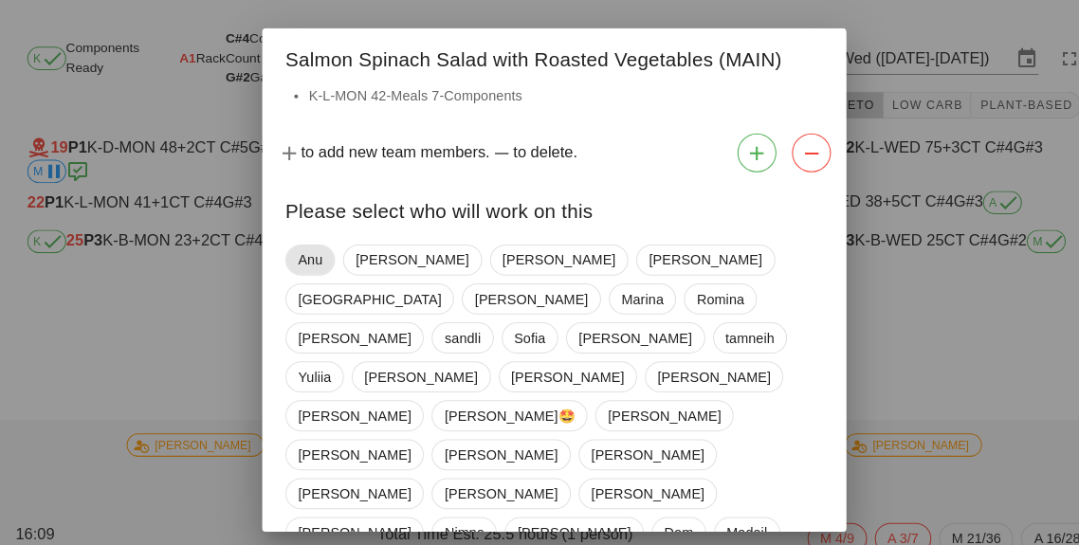
click at [301, 241] on span "Anu" at bounding box center [302, 253] width 24 height 28
click at [430, 277] on span "[GEOGRAPHIC_DATA]" at bounding box center [359, 291] width 139 height 28
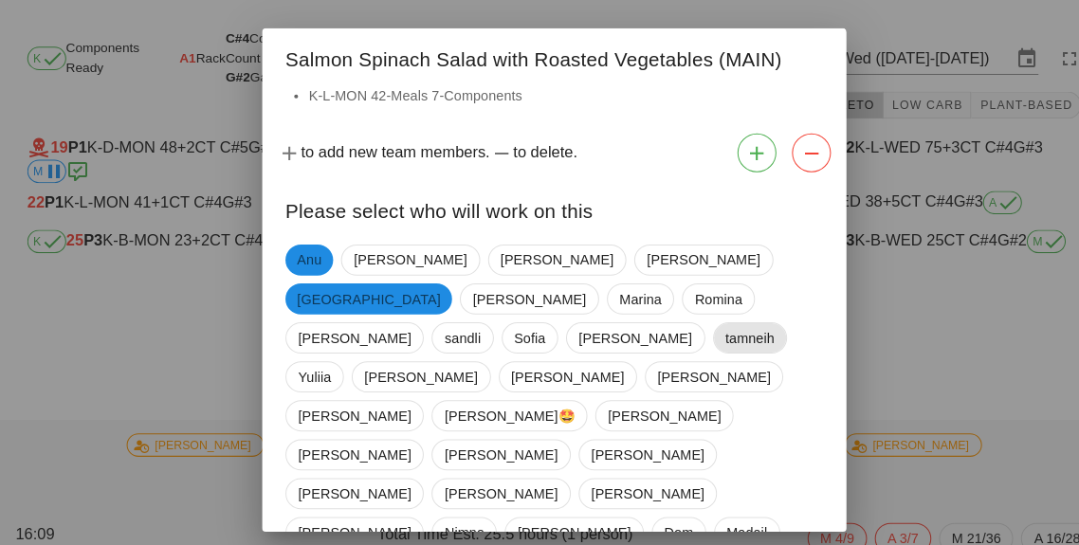
click at [707, 315] on span "tamneih" at bounding box center [731, 329] width 48 height 28
